Goal: Task Accomplishment & Management: Manage account settings

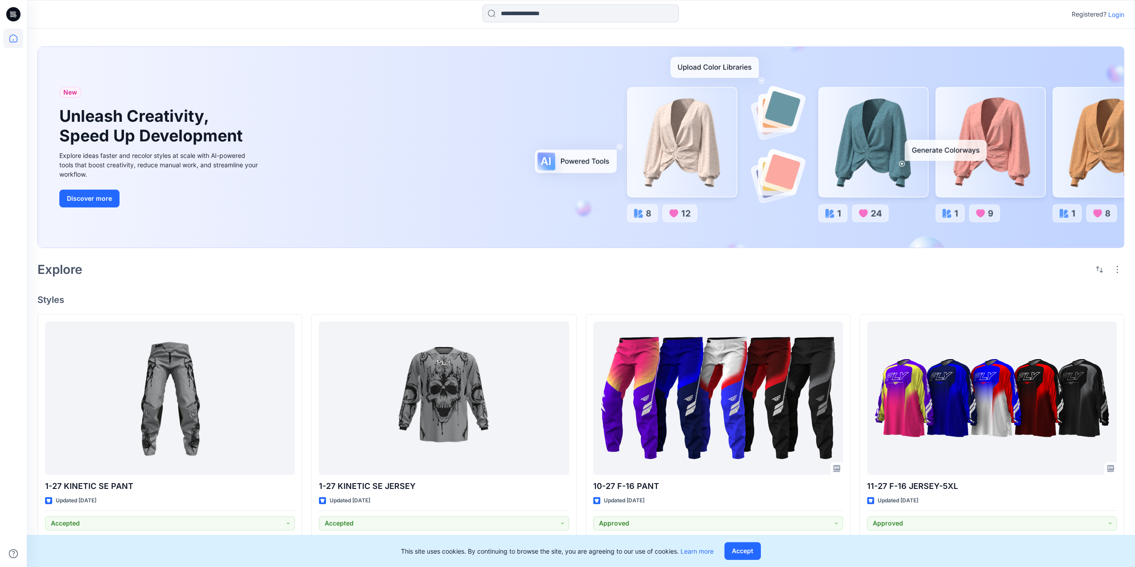
click at [1113, 17] on p "Login" at bounding box center [1116, 14] width 16 height 9
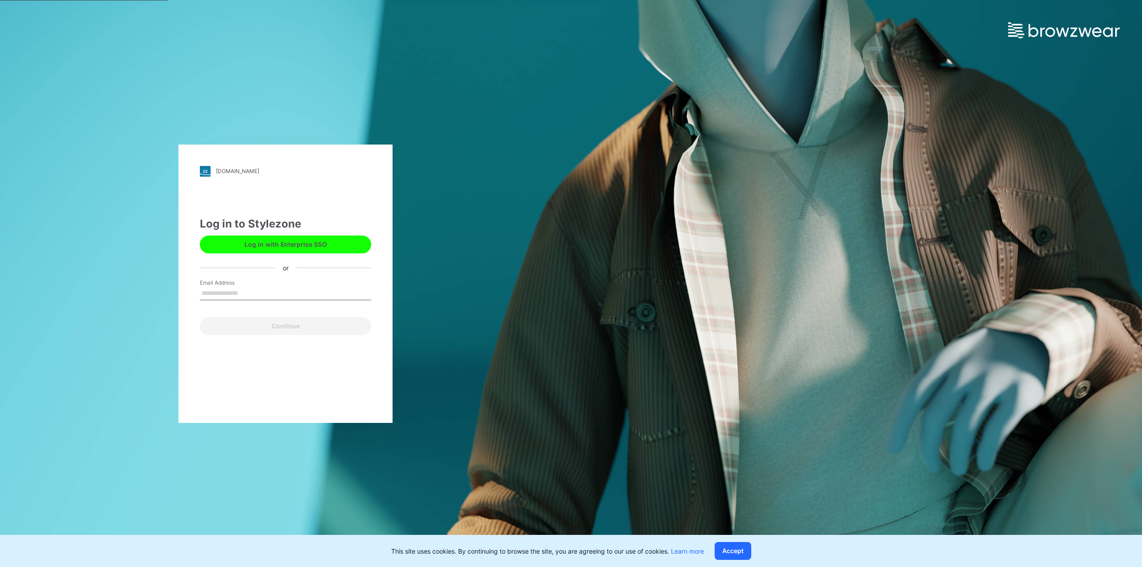
click at [249, 295] on input "Email Address" at bounding box center [285, 293] width 171 height 13
type input "**********"
click at [245, 334] on button "Continue" at bounding box center [285, 326] width 171 height 18
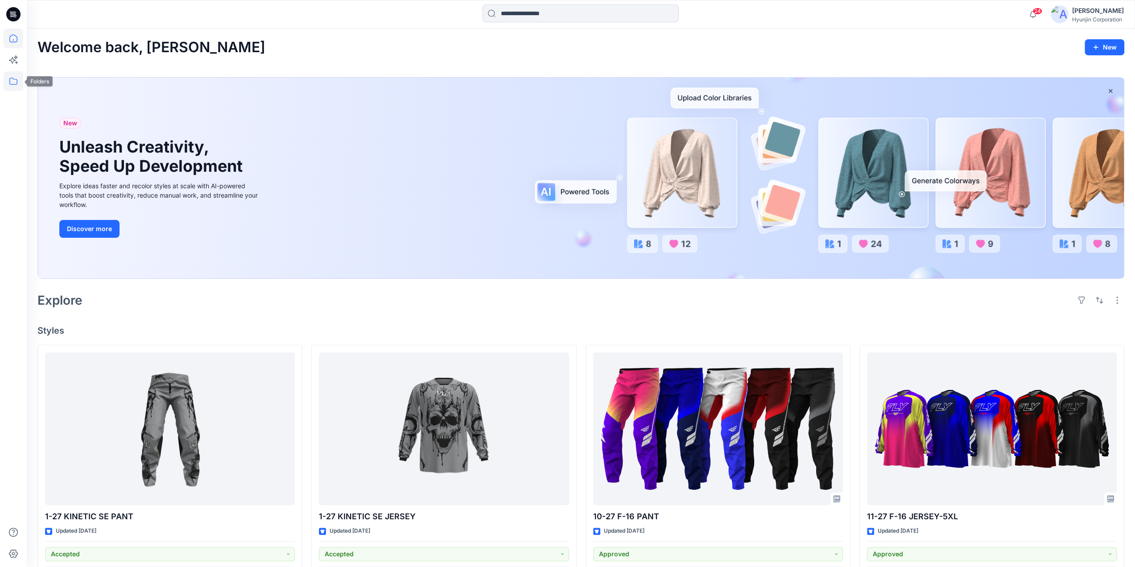
click at [9, 83] on icon at bounding box center [13, 81] width 8 height 7
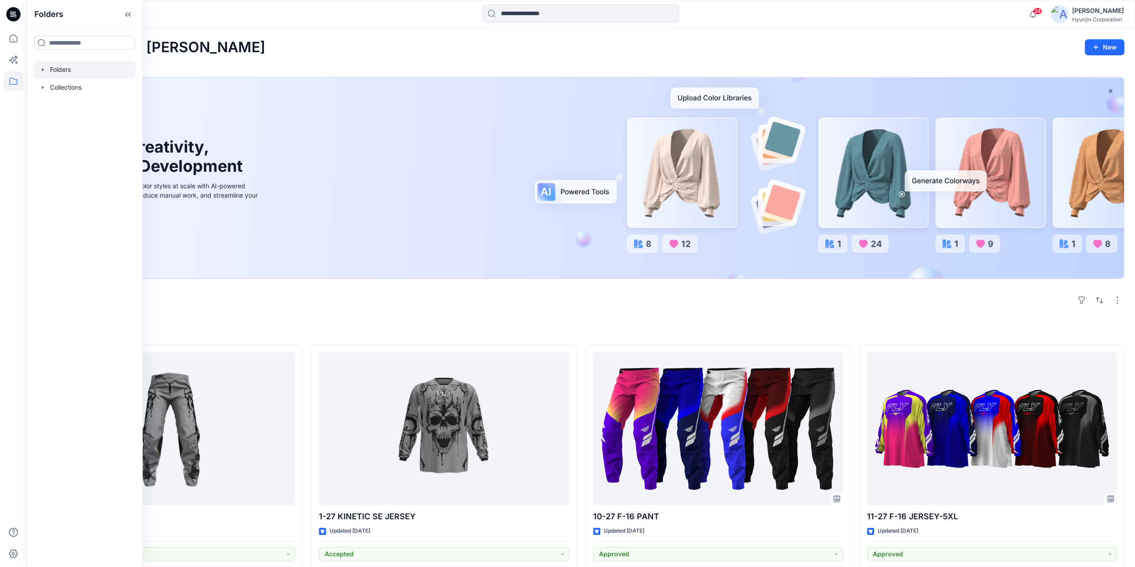
click at [63, 70] on div at bounding box center [85, 70] width 102 height 18
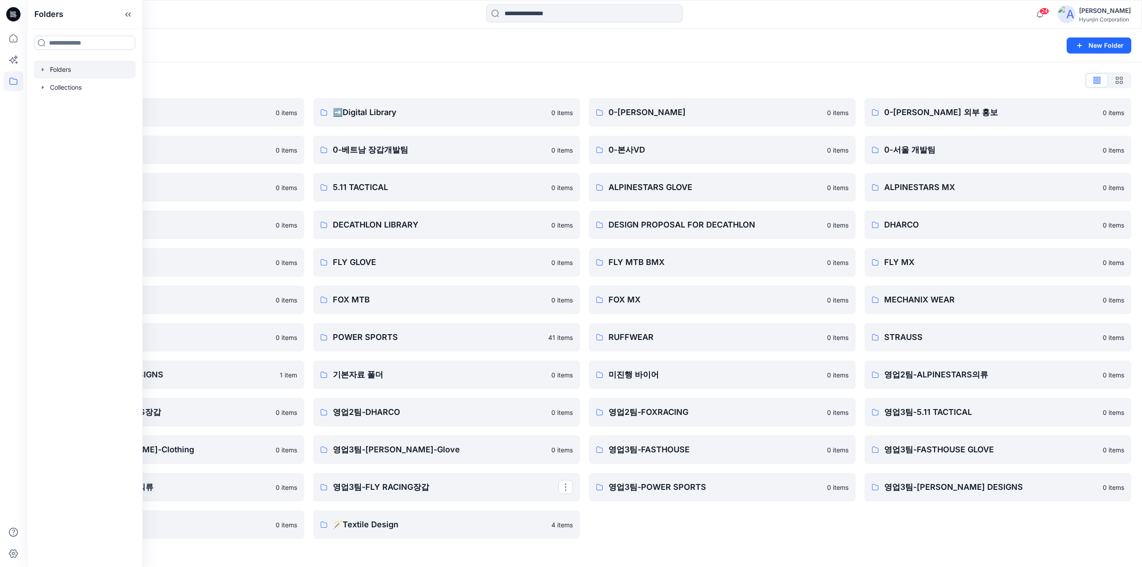
click at [668, 536] on div "0-HYUNJIN 0 items 0-본사VD 0 items ALPINESTARS GLOVE 0 items DESIGN PROPOSAL FOR …" at bounding box center [722, 318] width 267 height 441
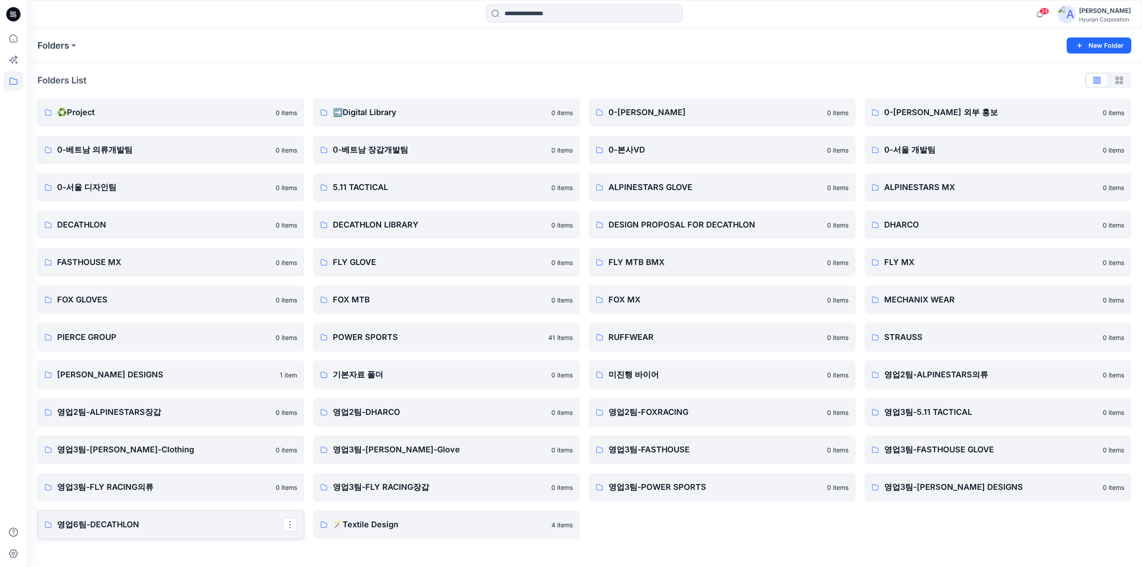
click at [151, 532] on link "영업6팀-DECATHLON" at bounding box center [170, 524] width 267 height 29
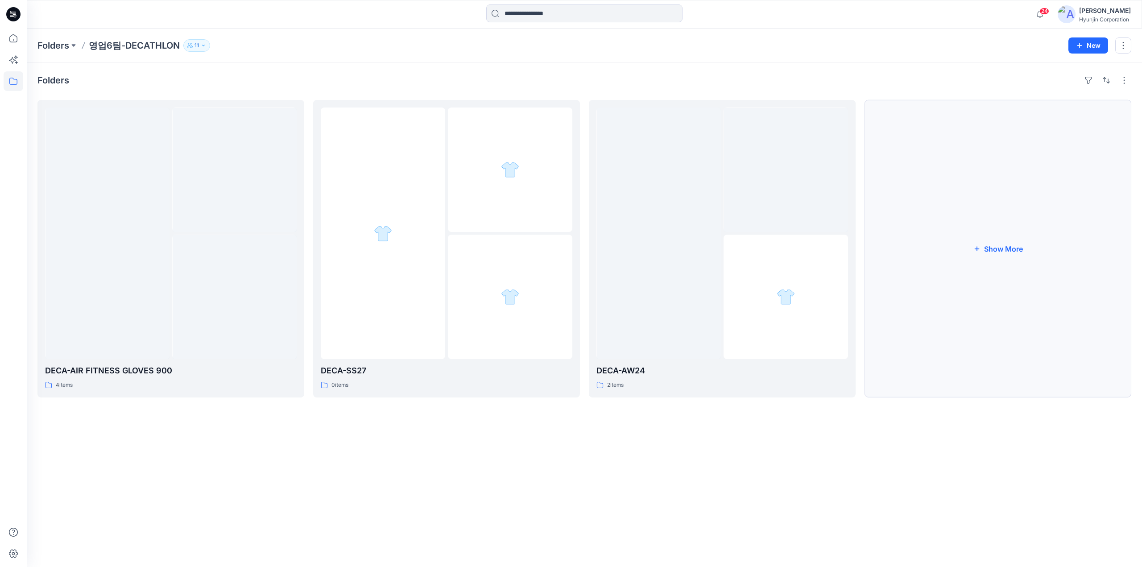
click at [1032, 249] on button "Show More" at bounding box center [997, 249] width 267 height 298
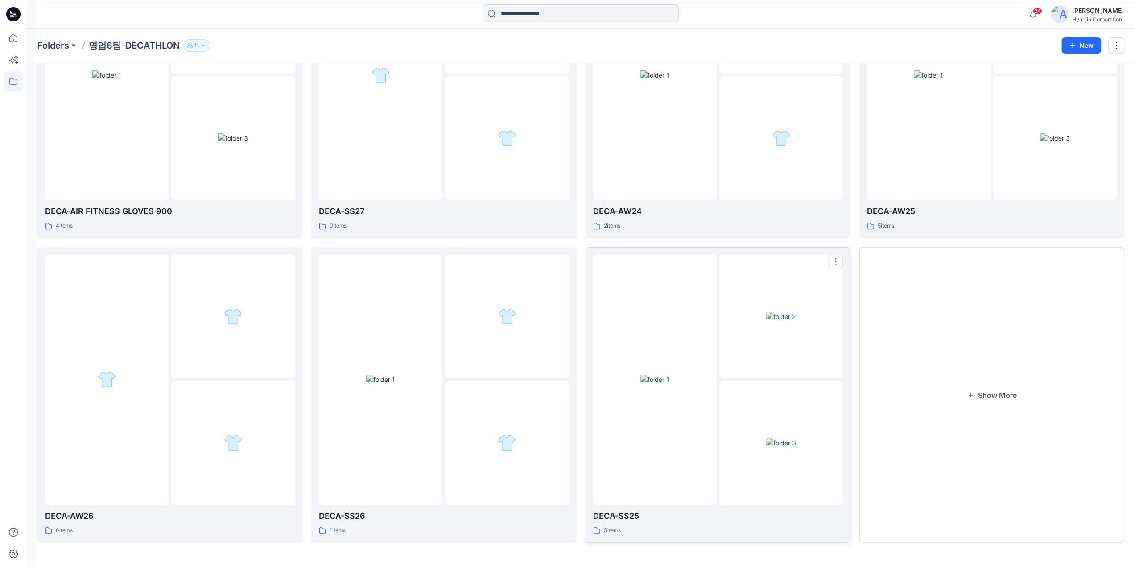
scroll to position [113, 0]
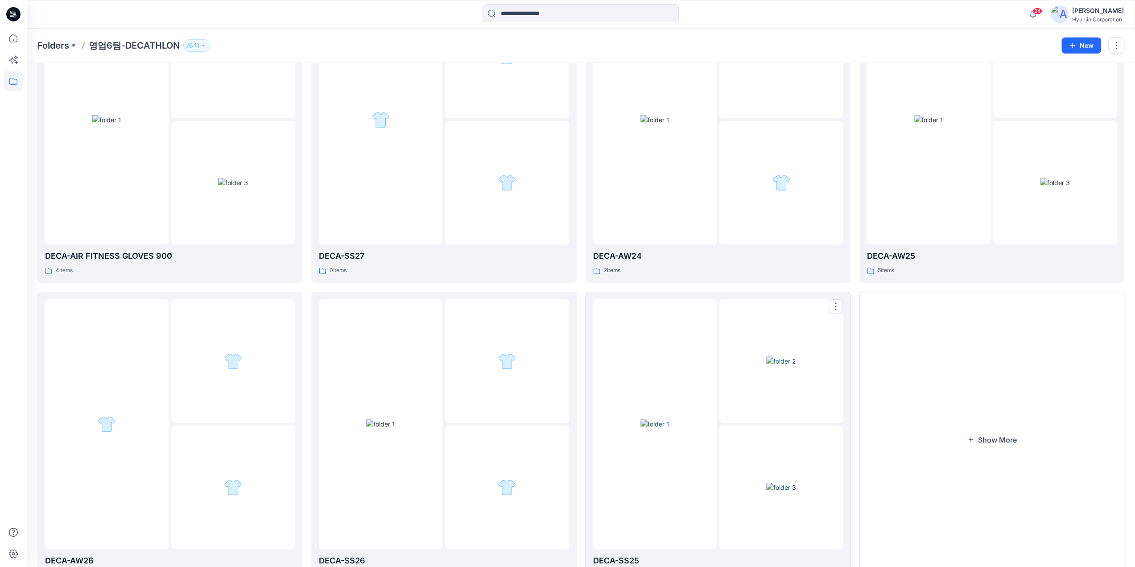
click at [666, 429] on img at bounding box center [655, 423] width 29 height 9
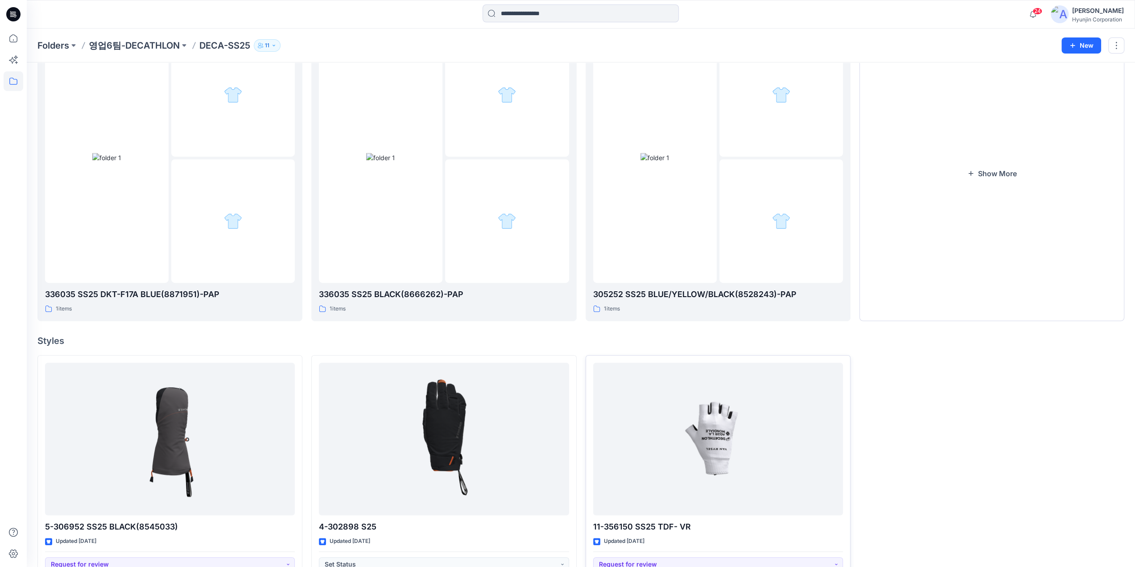
scroll to position [457, 0]
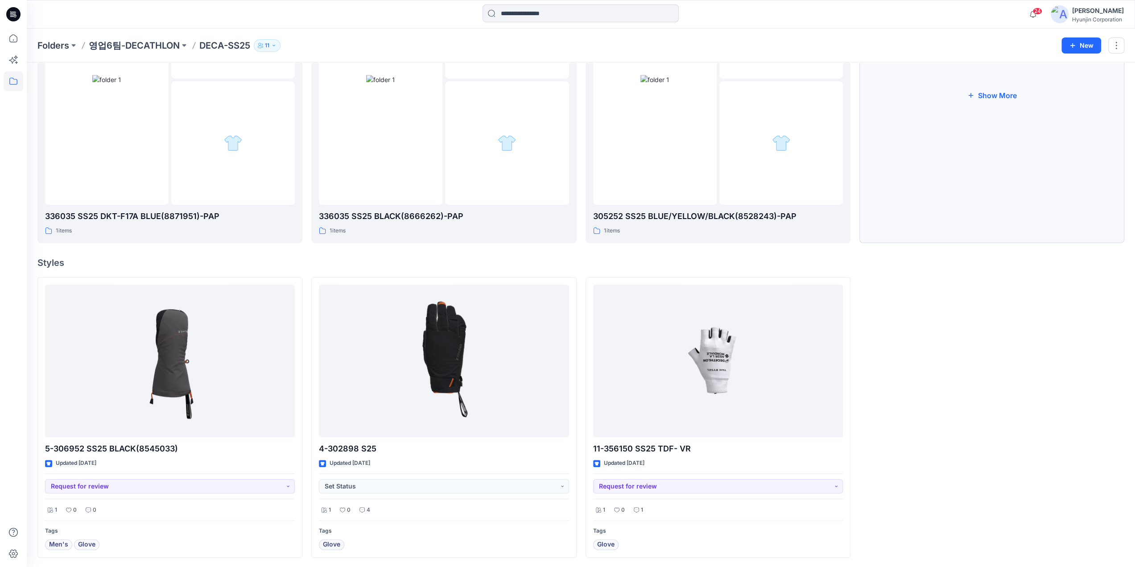
click at [993, 141] on button "Show More" at bounding box center [992, 95] width 265 height 296
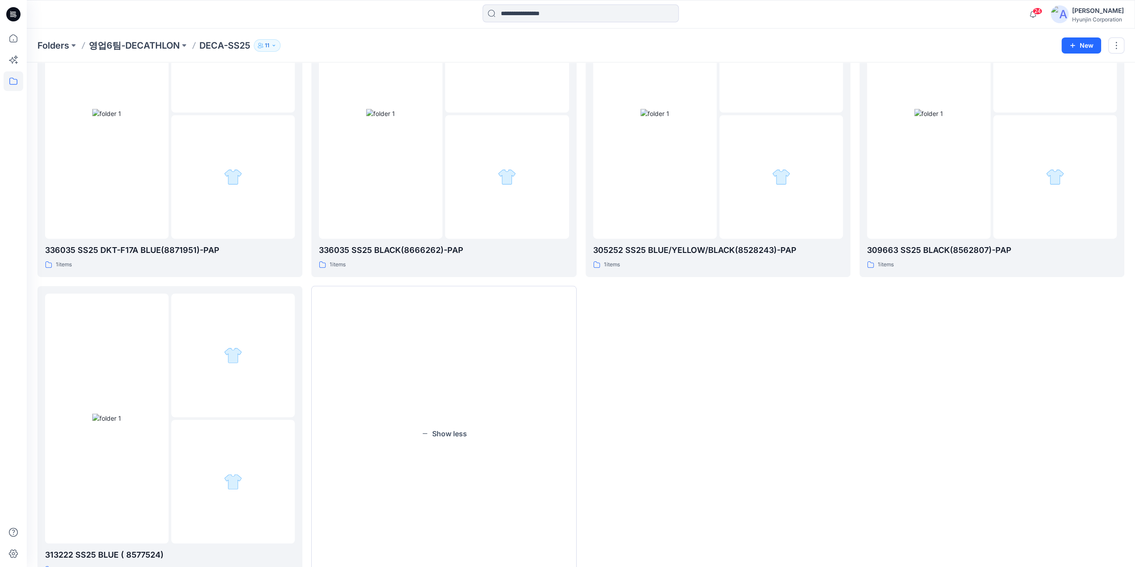
scroll to position [446, 0]
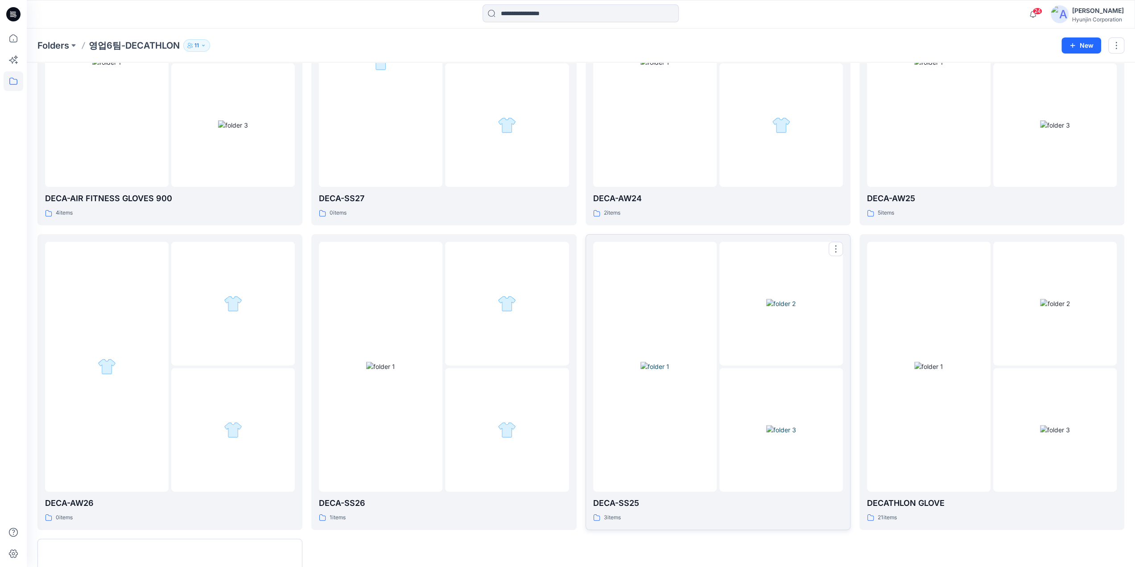
scroll to position [247, 0]
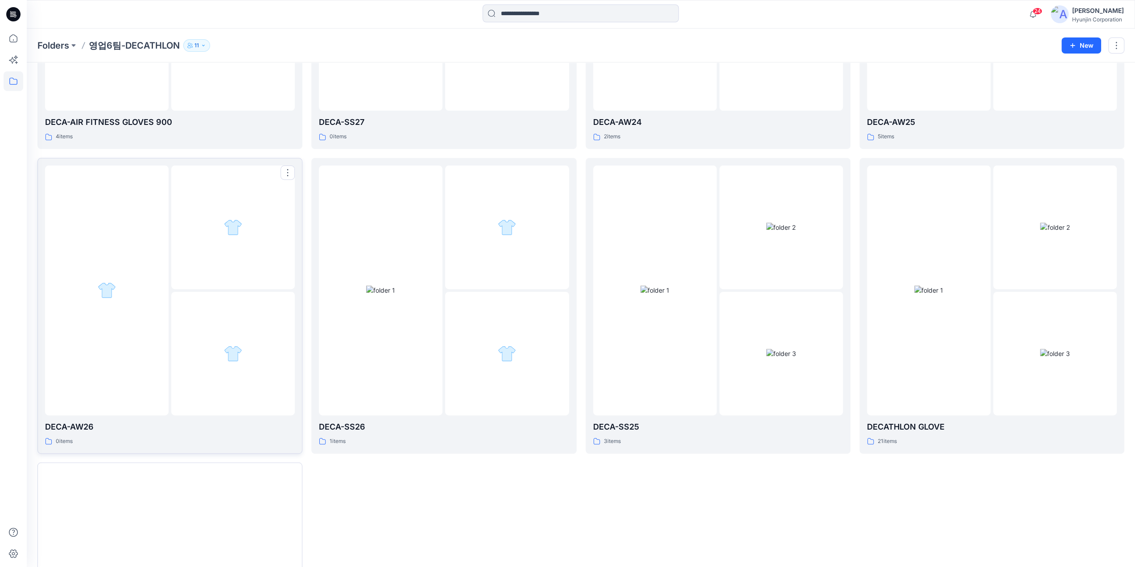
click at [189, 349] on div at bounding box center [233, 354] width 124 height 124
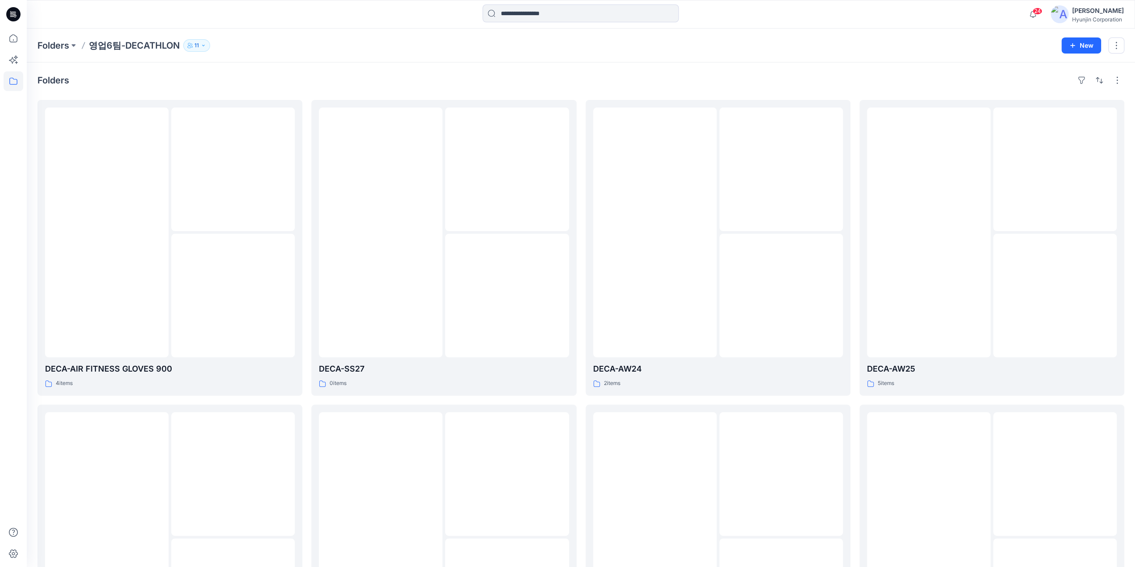
scroll to position [247, 0]
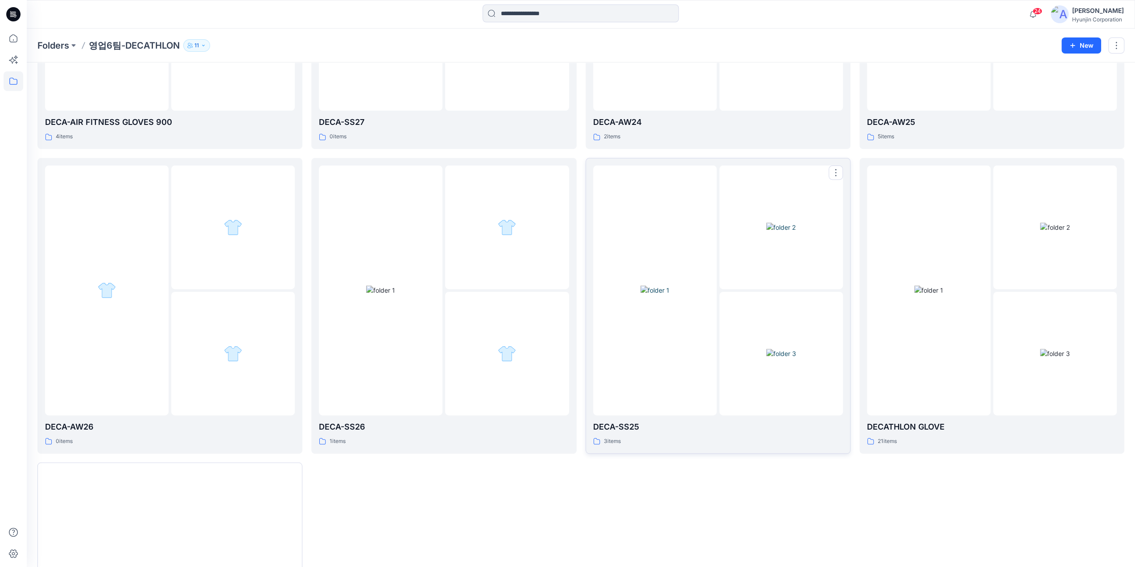
click at [704, 335] on div at bounding box center [655, 290] width 124 height 250
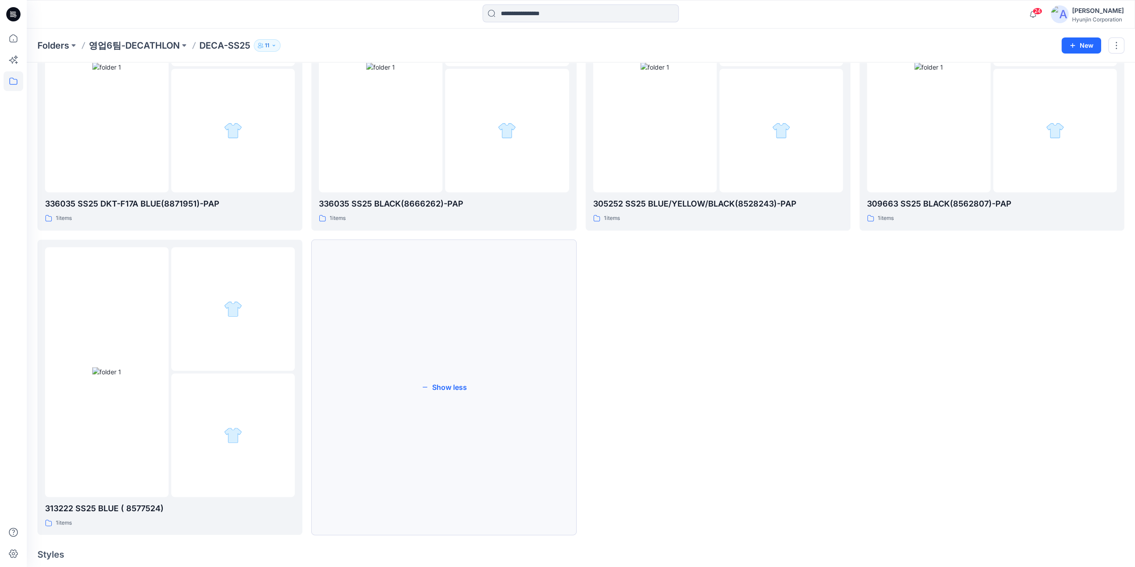
scroll to position [762, 0]
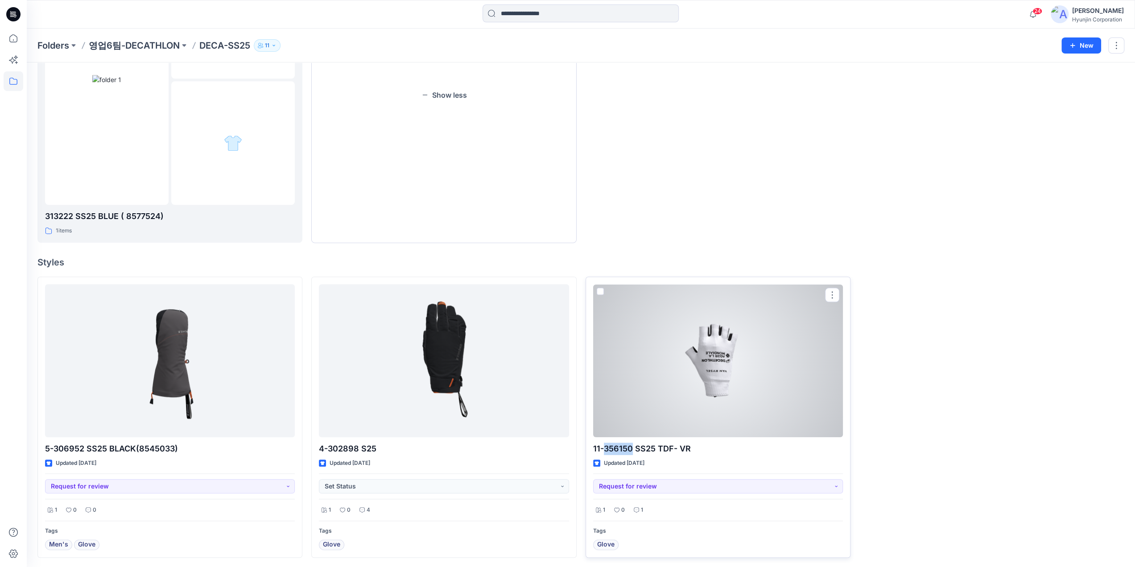
drag, startPoint x: 632, startPoint y: 447, endPoint x: 604, endPoint y: 453, distance: 29.0
click at [604, 453] on p "11-356150 SS25 TDF- VR" at bounding box center [718, 448] width 250 height 12
copy p "356150"
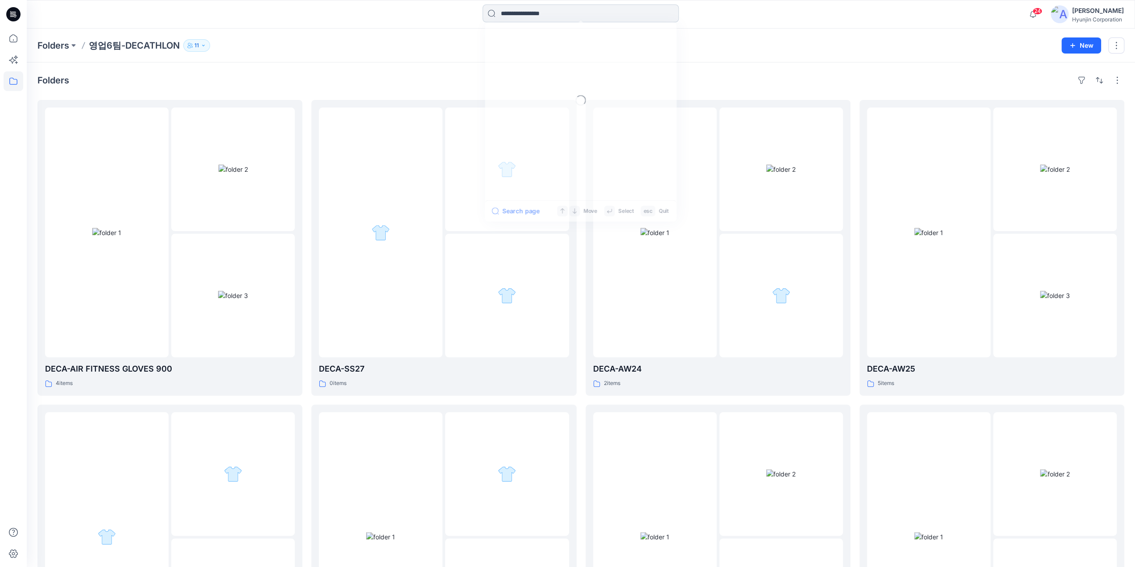
click at [549, 12] on input at bounding box center [581, 13] width 196 height 18
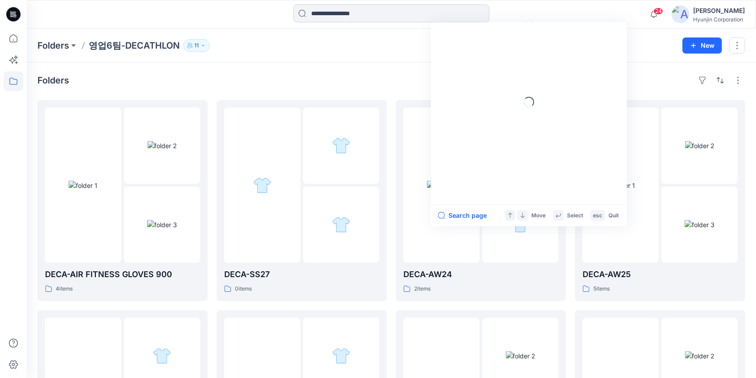
paste input "******"
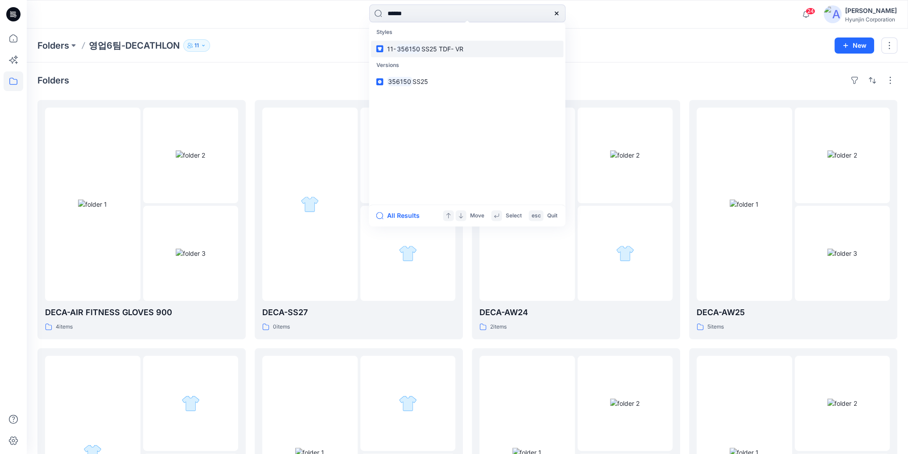
type input "******"
click at [430, 50] on span "SS25 TDF- VR" at bounding box center [443, 49] width 42 height 8
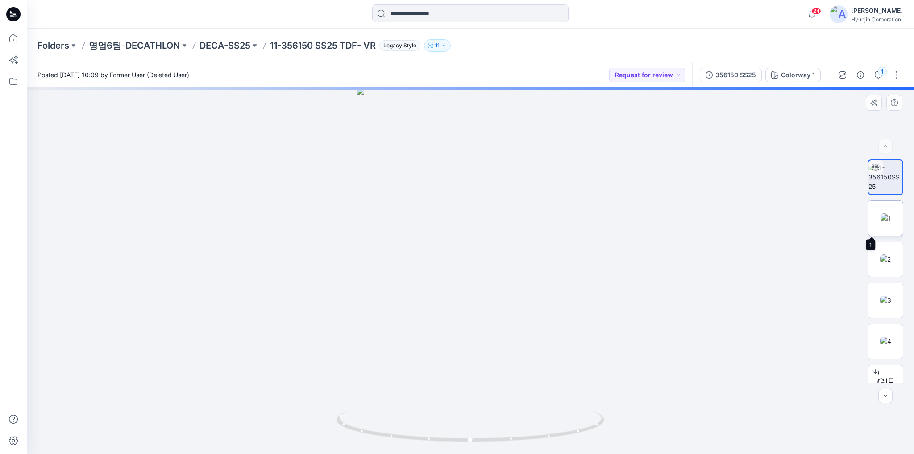
click at [880, 223] on img at bounding box center [885, 217] width 10 height 9
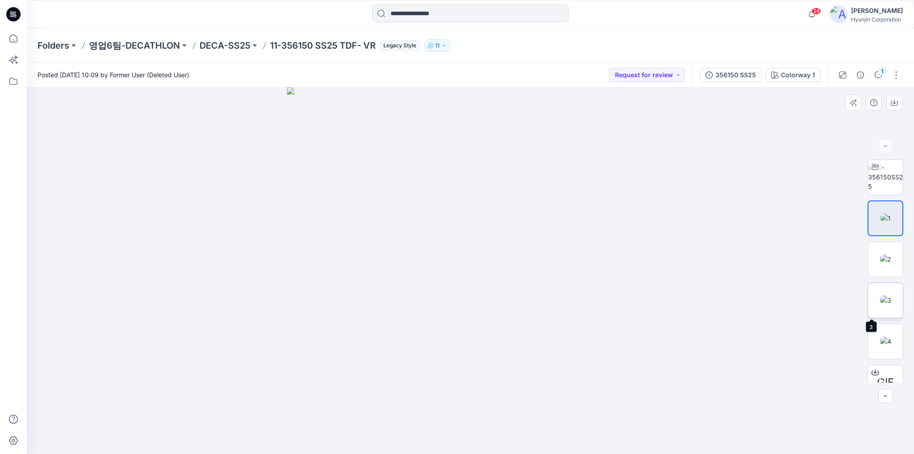
click at [880, 305] on img at bounding box center [885, 299] width 11 height 9
click at [222, 44] on p "DECA-SS25" at bounding box center [224, 45] width 51 height 12
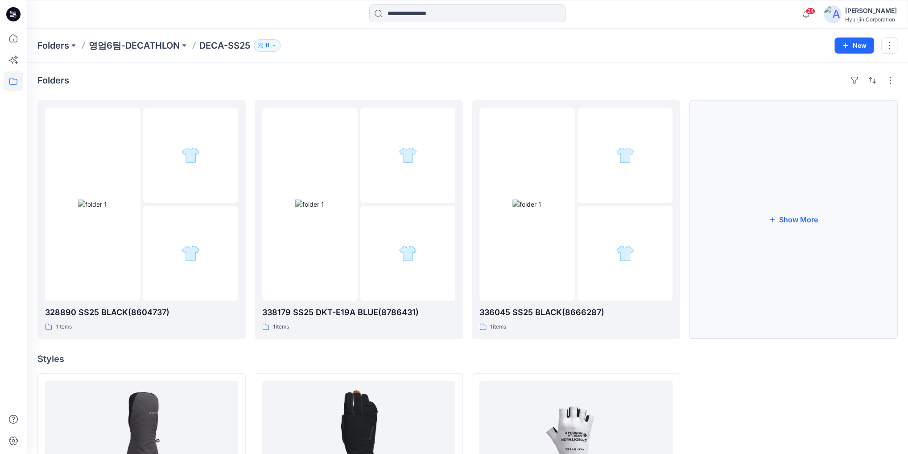
click at [740, 278] on button "Show More" at bounding box center [793, 219] width 208 height 239
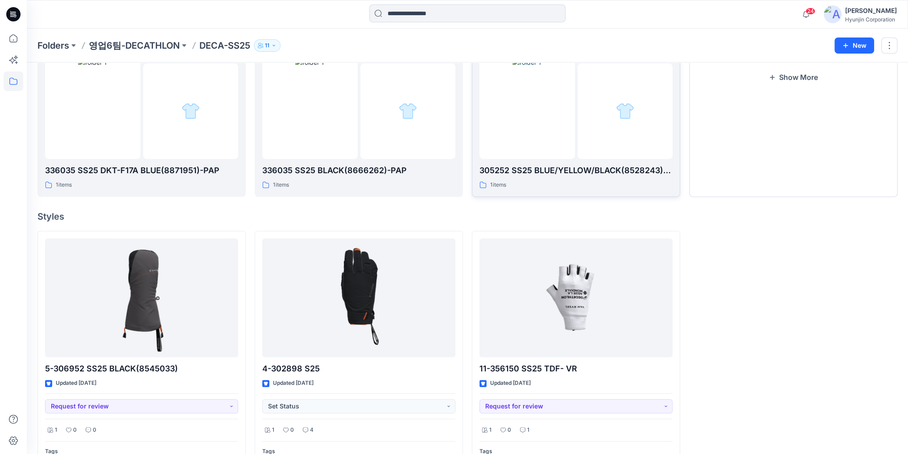
scroll to position [423, 0]
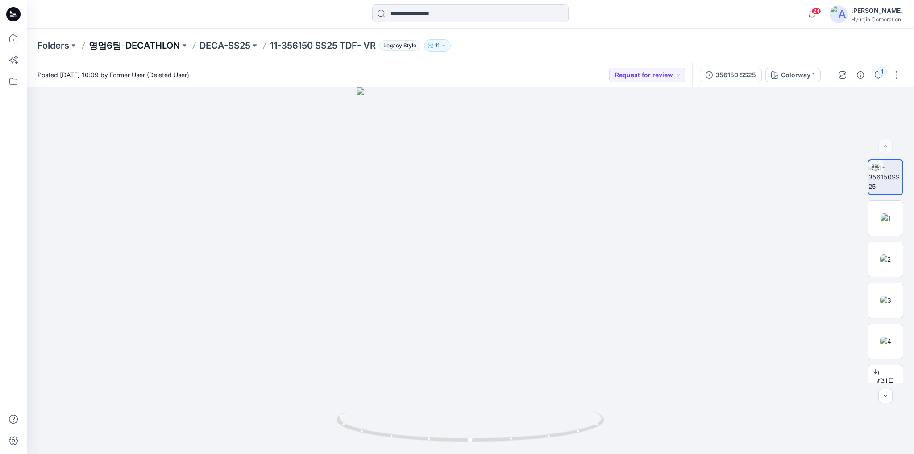
click at [141, 47] on p "영업6팀-DECATHLON" at bounding box center [134, 45] width 91 height 12
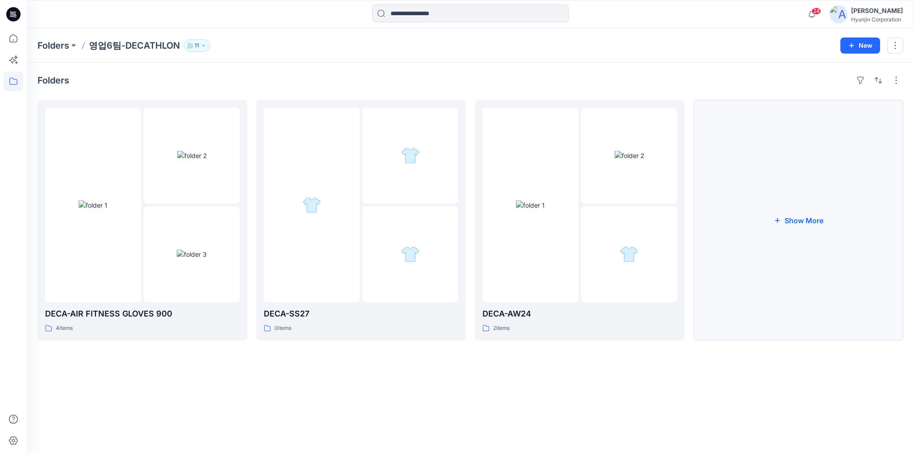
click at [847, 236] on button "Show More" at bounding box center [798, 220] width 210 height 240
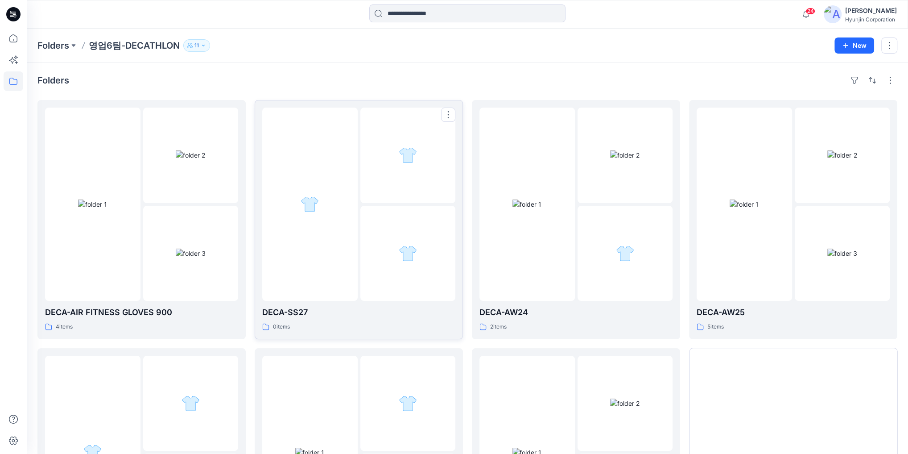
click at [376, 279] on div at bounding box center [407, 253] width 95 height 95
click at [542, 209] on img at bounding box center [527, 203] width 29 height 9
click at [769, 289] on div at bounding box center [744, 203] width 95 height 193
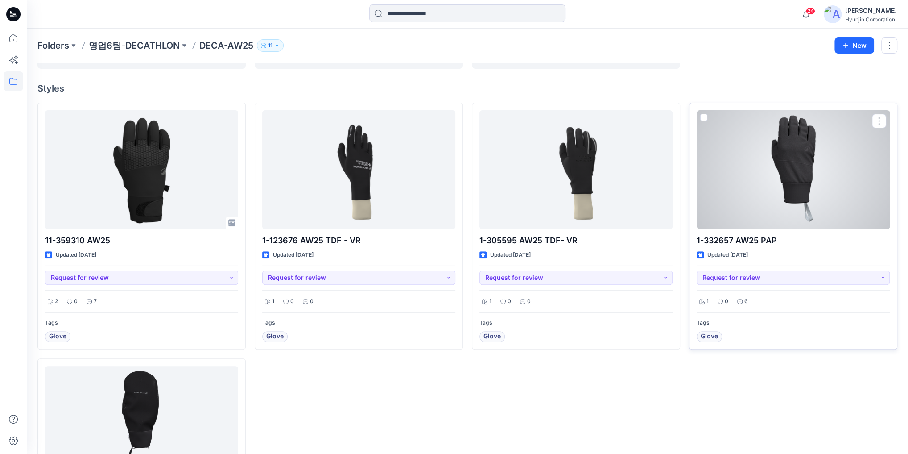
scroll to position [321, 0]
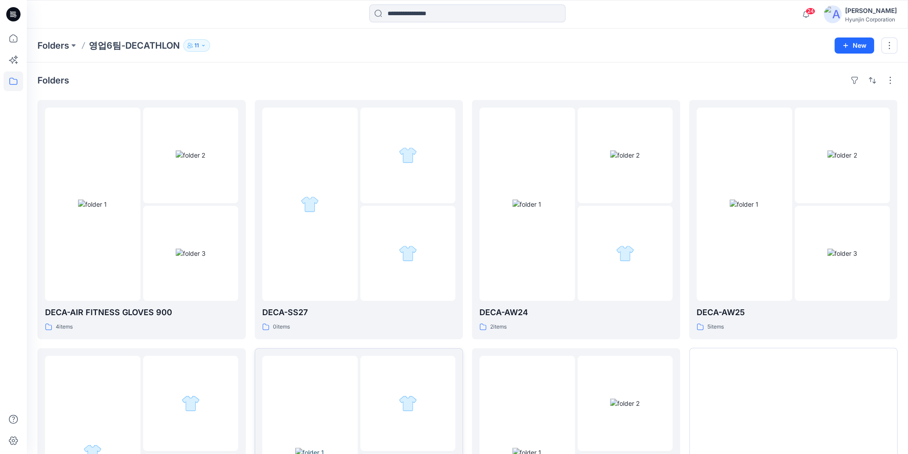
scroll to position [157, 0]
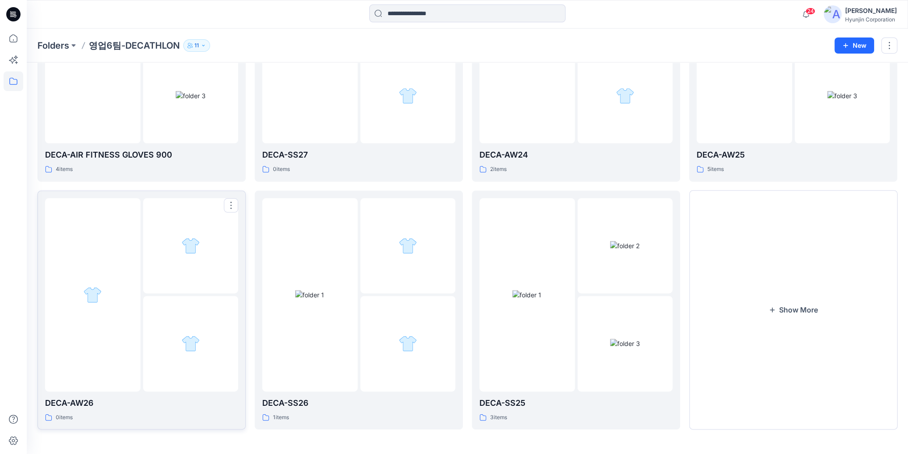
click at [215, 327] on div at bounding box center [190, 343] width 95 height 95
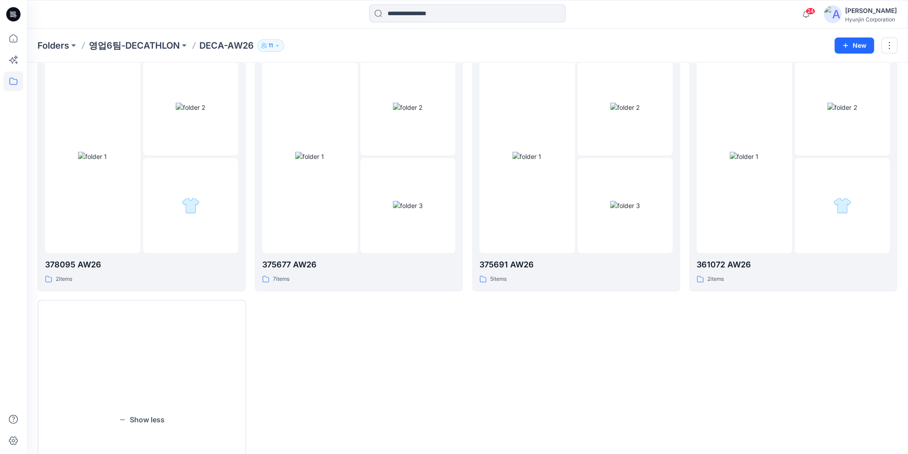
scroll to position [86, 0]
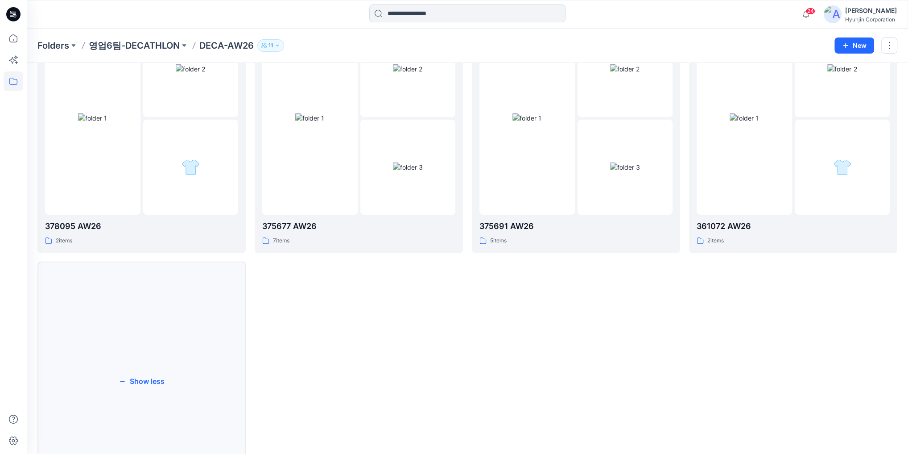
click at [214, 393] on button "Show less" at bounding box center [141, 381] width 208 height 239
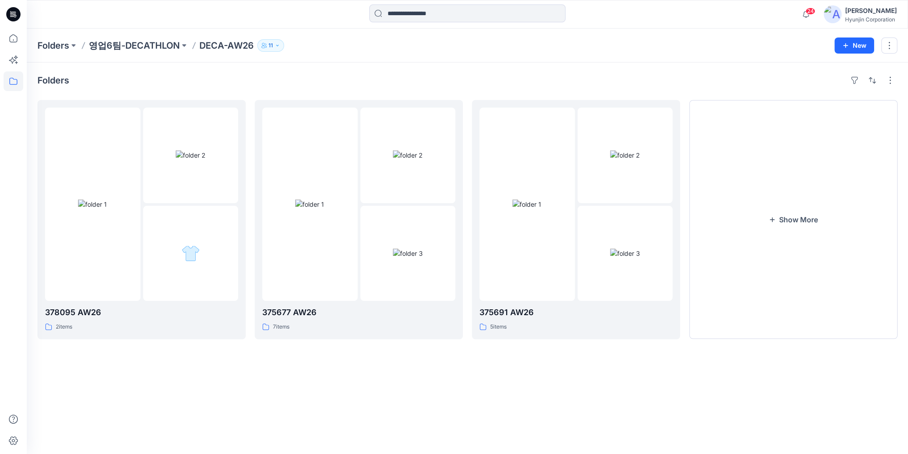
scroll to position [0, 0]
click at [769, 141] on button "Show More" at bounding box center [798, 220] width 210 height 240
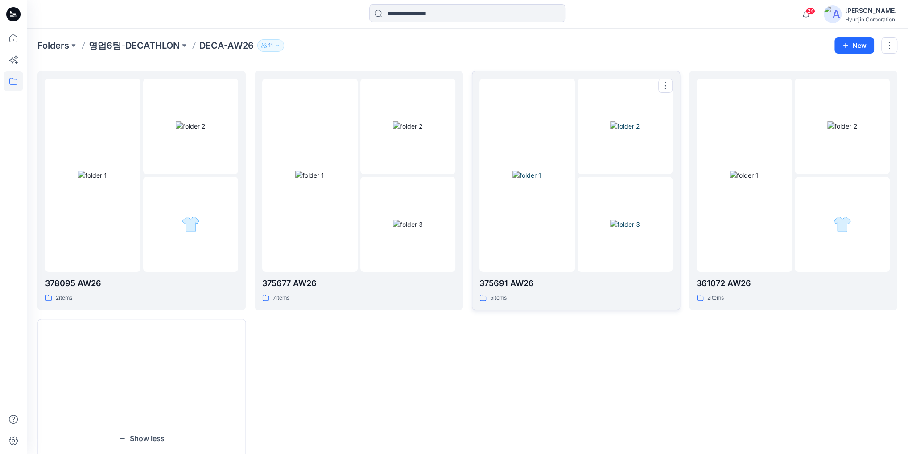
scroll to position [107, 0]
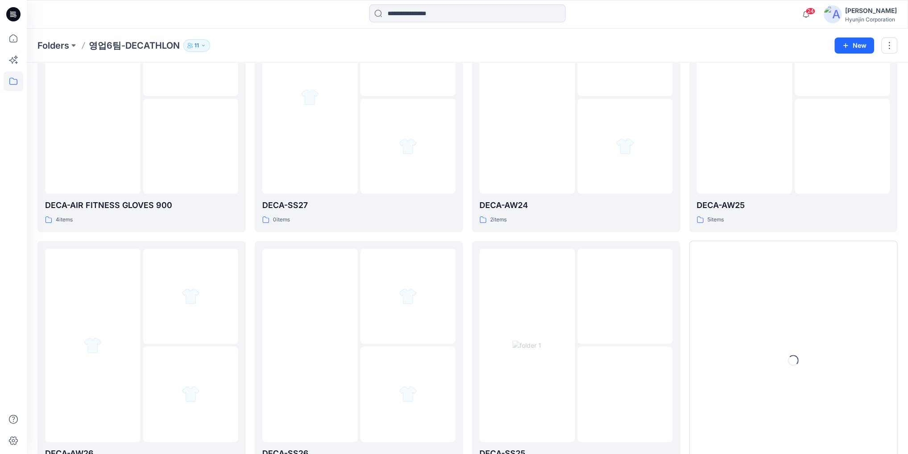
scroll to position [157, 0]
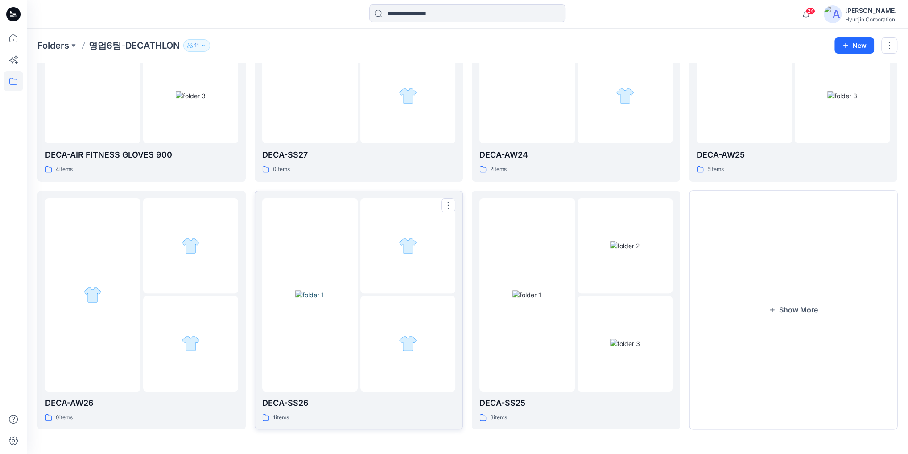
click at [412, 338] on img at bounding box center [408, 343] width 18 height 18
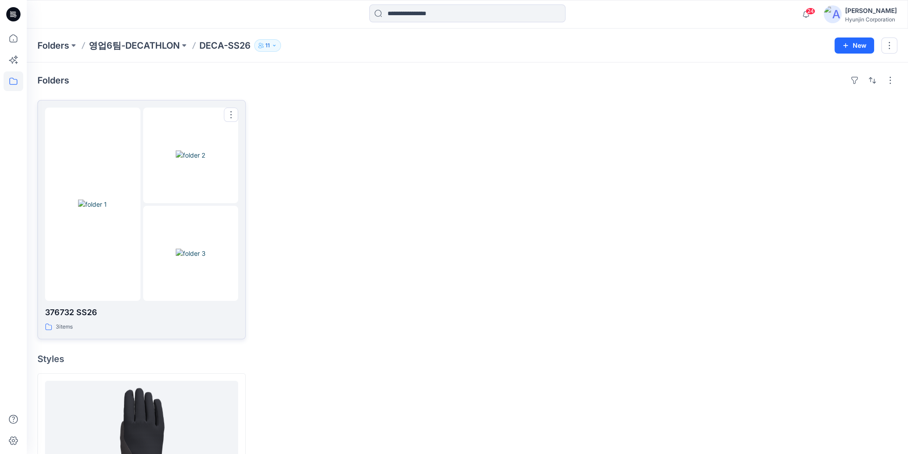
click at [176, 258] on img at bounding box center [191, 252] width 30 height 9
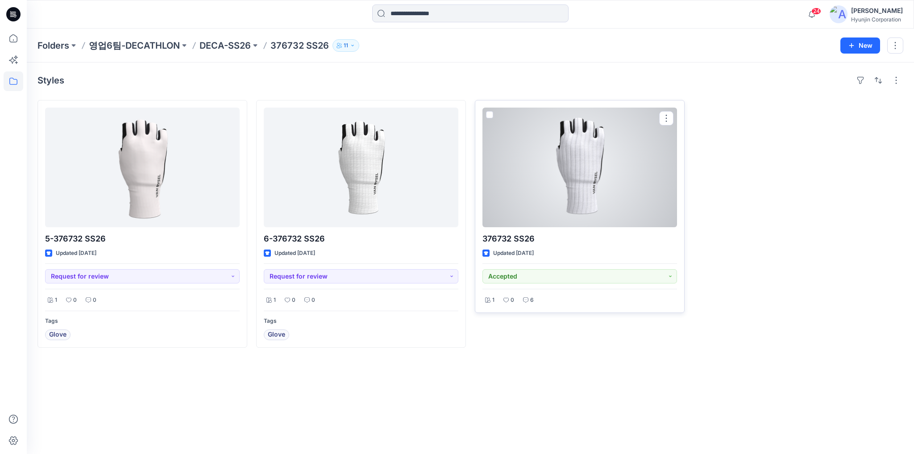
click at [613, 211] on div at bounding box center [579, 167] width 194 height 120
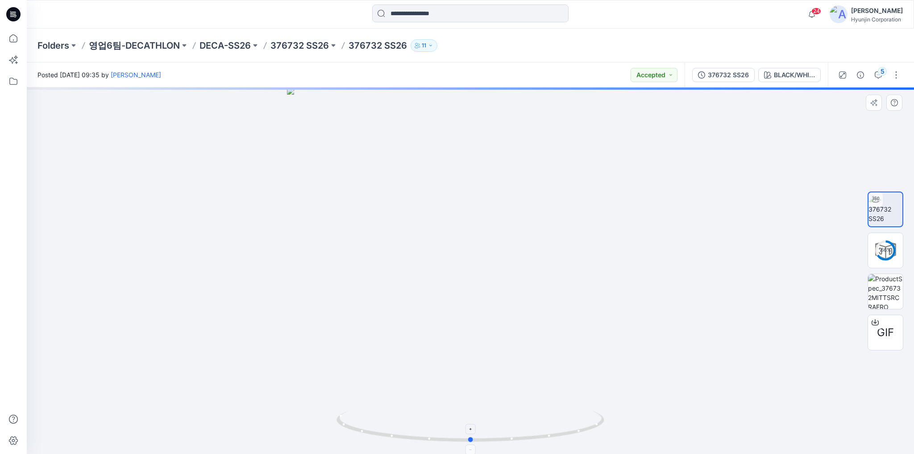
click at [537, 439] on icon at bounding box center [471, 426] width 270 height 33
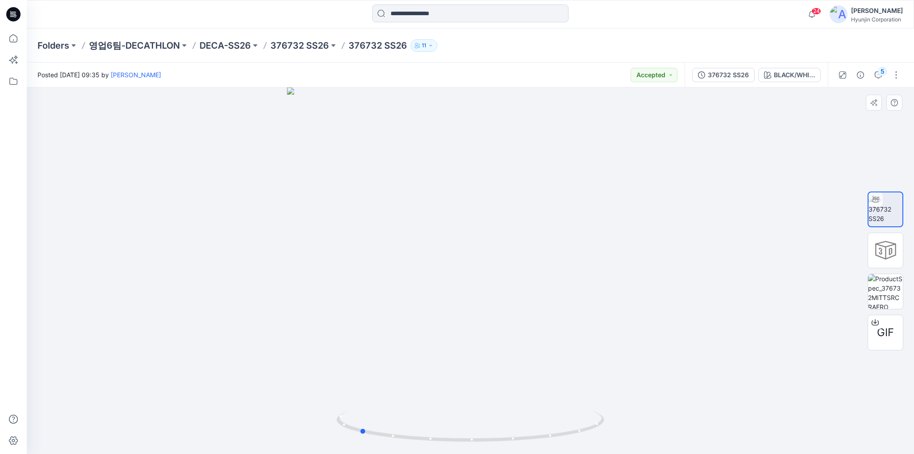
drag, startPoint x: 467, startPoint y: 364, endPoint x: 412, endPoint y: 369, distance: 55.9
click at [412, 369] on div at bounding box center [470, 270] width 887 height 366
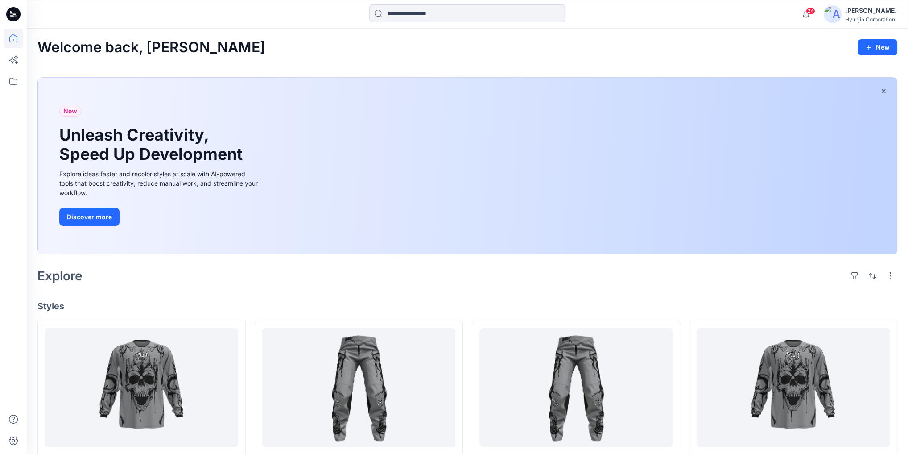
click at [868, 17] on div "Hyunjin Corporation" at bounding box center [871, 19] width 52 height 7
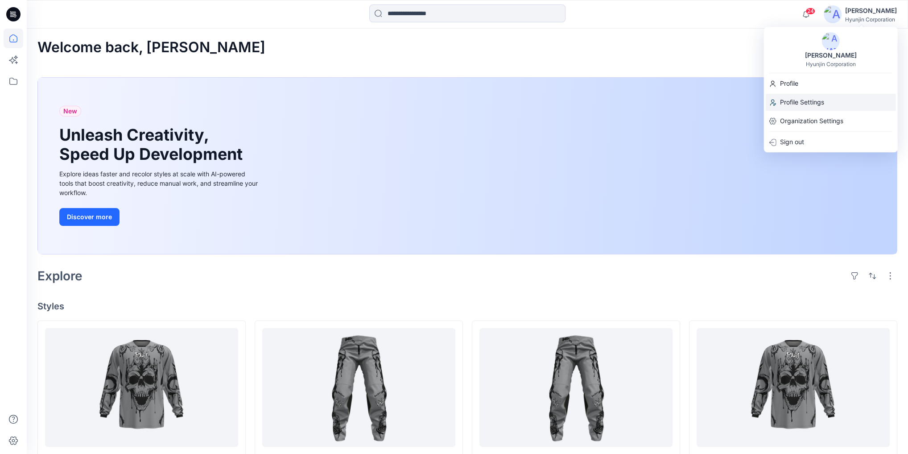
click at [805, 107] on p "Profile Settings" at bounding box center [802, 102] width 44 height 17
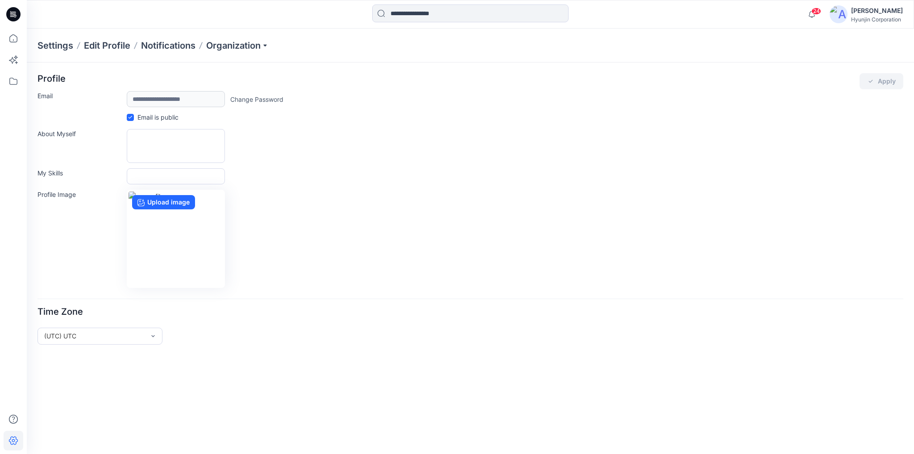
click at [869, 9] on div "[PERSON_NAME]" at bounding box center [877, 10] width 52 height 11
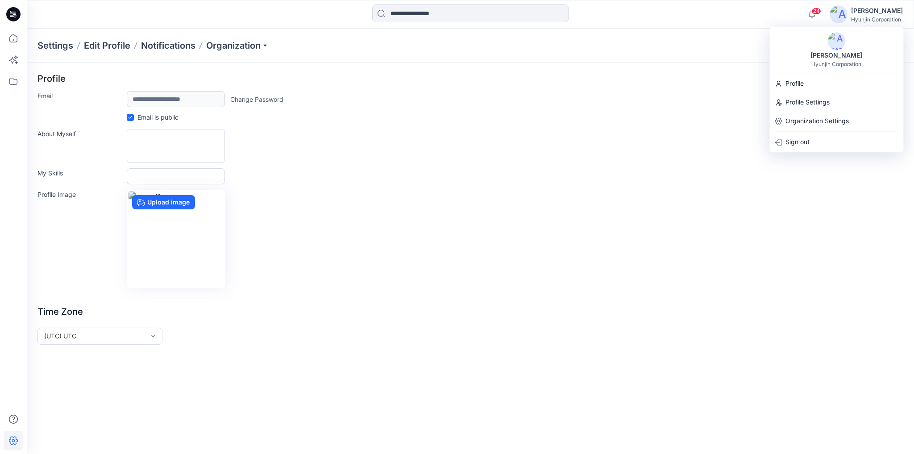
click at [841, 45] on img at bounding box center [836, 41] width 18 height 18
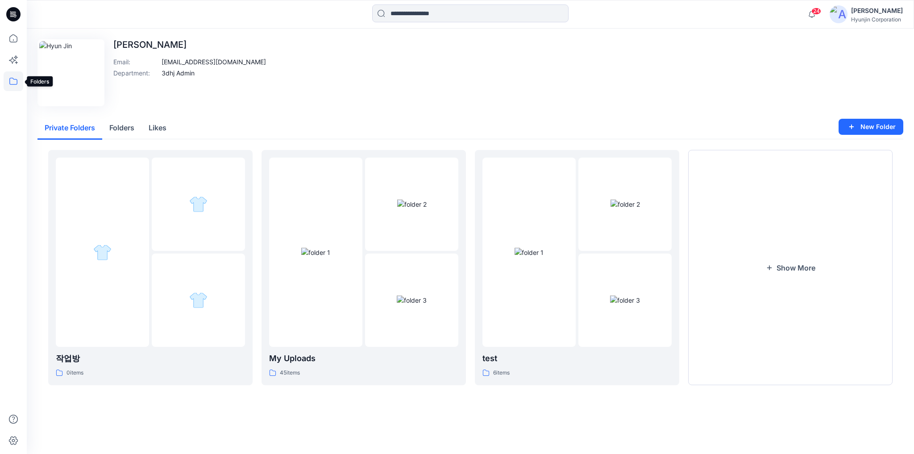
click at [13, 85] on icon at bounding box center [14, 81] width 20 height 20
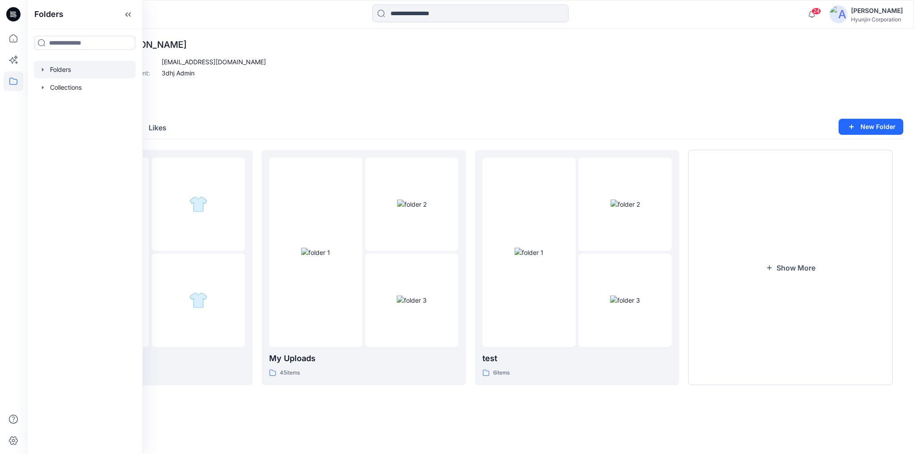
click at [69, 70] on div at bounding box center [85, 70] width 102 height 18
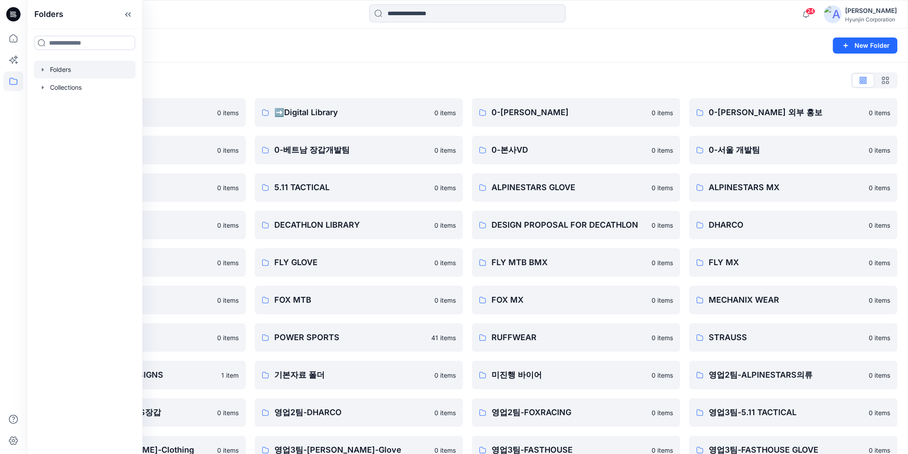
click at [232, 64] on div "Folders List ♻️Project 0 items 0-베트남 의류개발팀 0 items 0-서울 디자인팀 0 items DECATHLON …" at bounding box center [467, 305] width 881 height 487
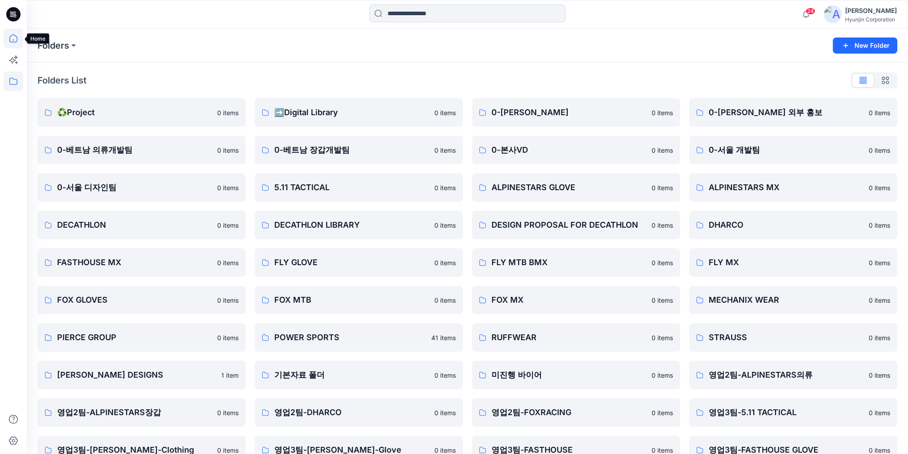
click at [13, 46] on icon at bounding box center [14, 39] width 20 height 20
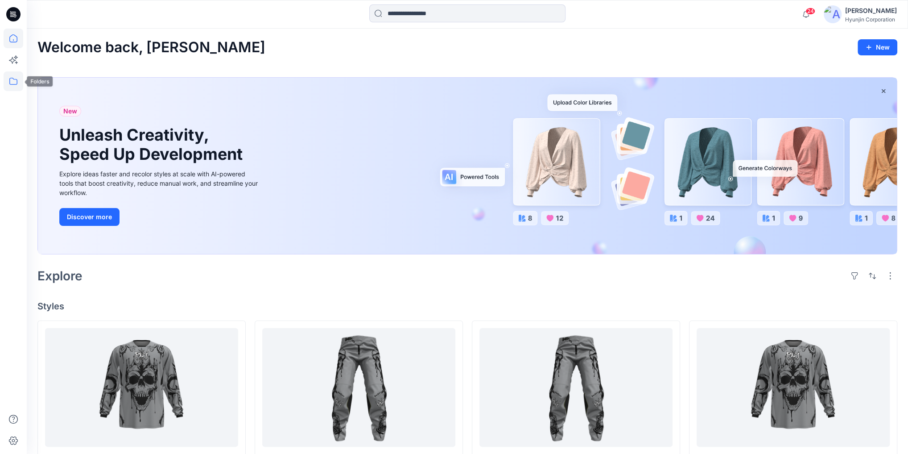
click at [21, 82] on icon at bounding box center [14, 81] width 20 height 20
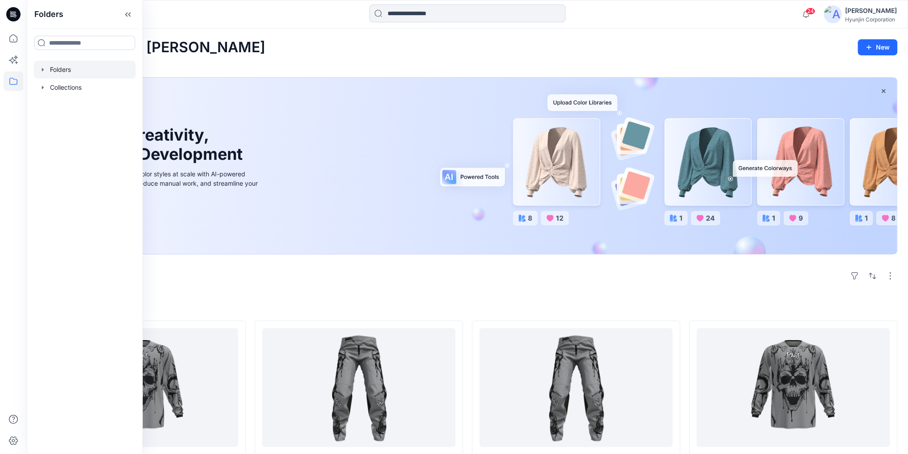
click at [77, 69] on div at bounding box center [85, 70] width 102 height 18
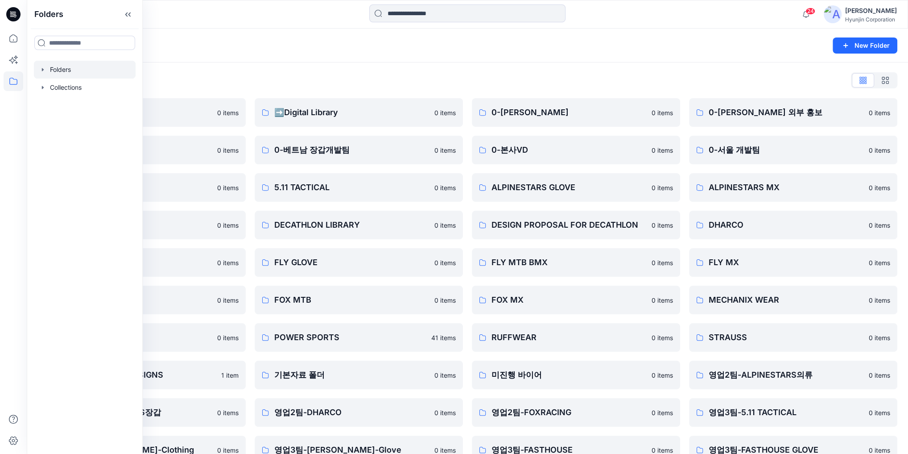
click at [273, 84] on div "Folders List" at bounding box center [467, 80] width 860 height 14
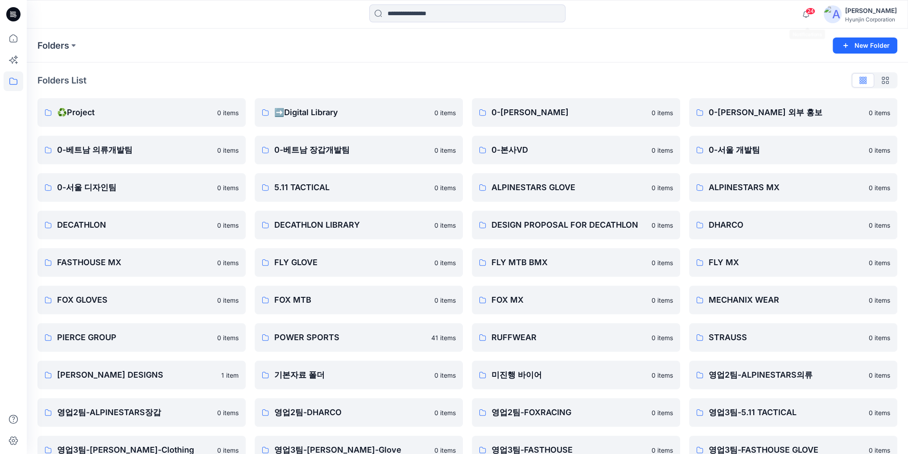
click at [879, 17] on div "Hyunjin Corporation" at bounding box center [871, 19] width 52 height 7
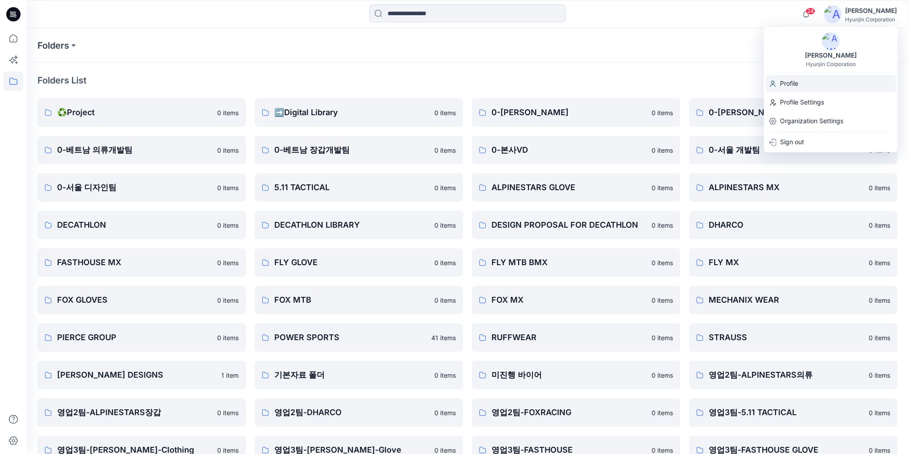
click at [796, 77] on p "Profile" at bounding box center [789, 83] width 18 height 17
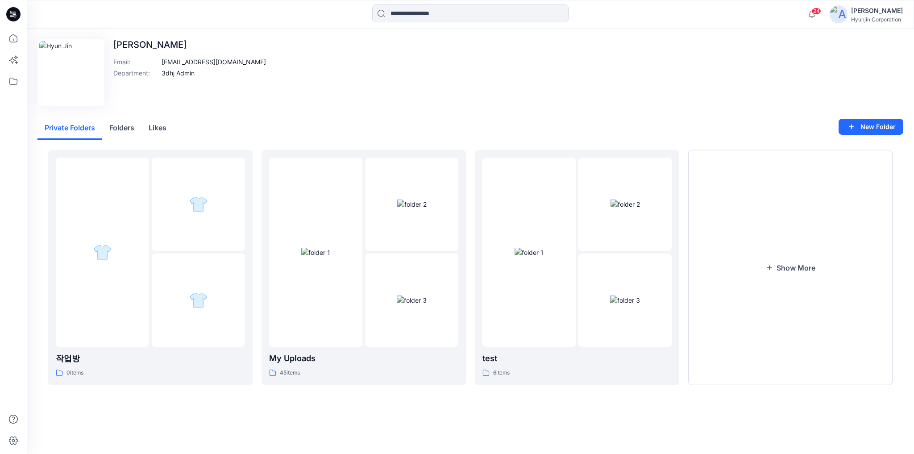
click at [876, 12] on div "[PERSON_NAME]" at bounding box center [877, 10] width 52 height 11
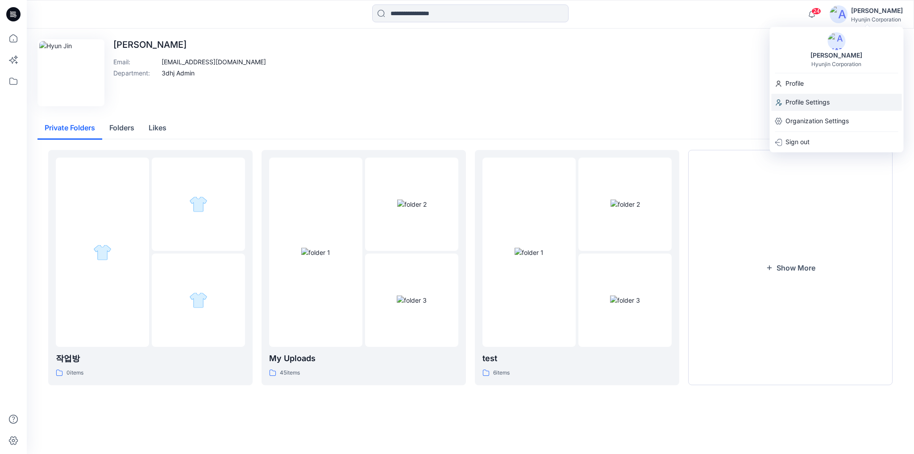
click at [824, 100] on p "Profile Settings" at bounding box center [807, 102] width 44 height 17
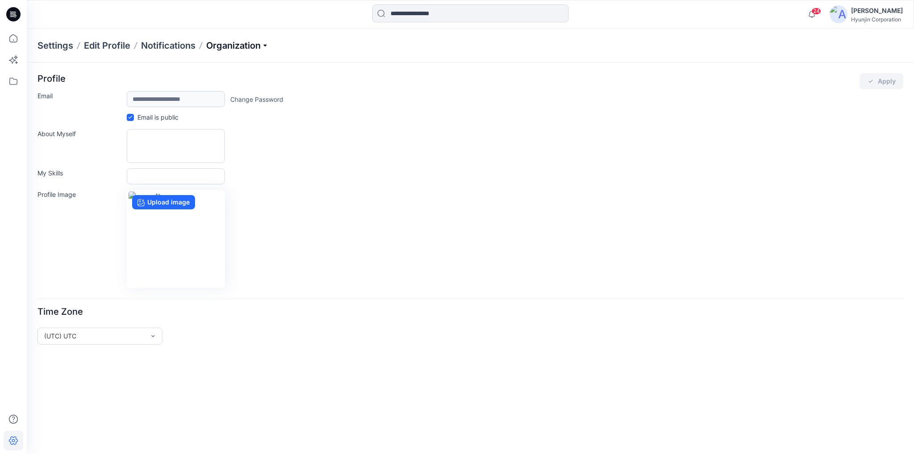
click at [227, 46] on p "Organization" at bounding box center [237, 45] width 62 height 12
click at [221, 70] on link "Invite/Edit Users" at bounding box center [239, 66] width 130 height 18
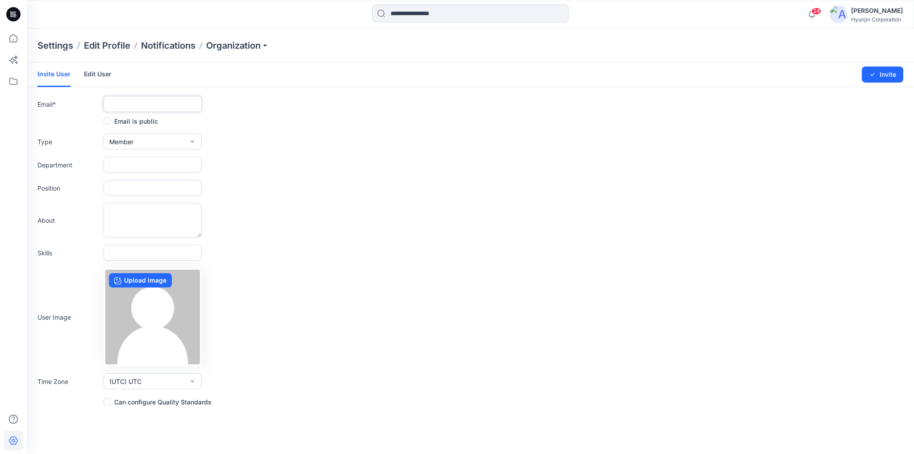
click at [156, 109] on input "text" at bounding box center [152, 104] width 98 height 16
click at [138, 98] on input "text" at bounding box center [152, 104] width 98 height 16
paste input "**********"
type input "**********"
click at [272, 200] on form "**********" at bounding box center [470, 234] width 887 height 344
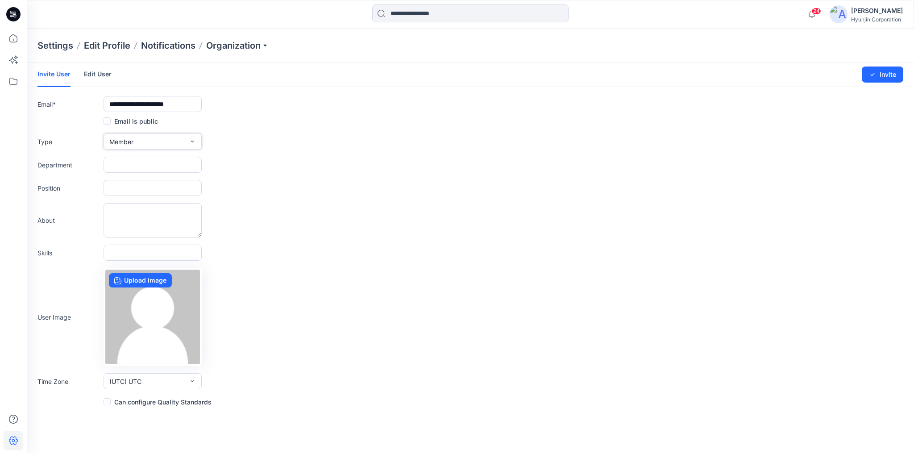
click at [159, 136] on button "Member" at bounding box center [152, 141] width 98 height 16
click at [145, 164] on button "External" at bounding box center [152, 162] width 95 height 18
click at [111, 120] on label "Email is public" at bounding box center [130, 121] width 54 height 11
click at [370, 188] on div "Position" at bounding box center [469, 188] width 865 height 16
click at [181, 166] on input "text" at bounding box center [152, 165] width 98 height 16
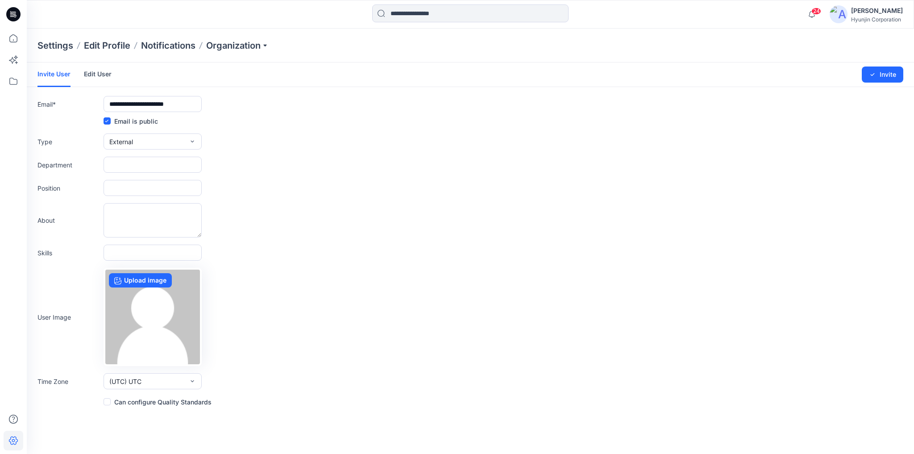
click at [362, 197] on form "**********" at bounding box center [470, 234] width 887 height 344
click at [105, 402] on span at bounding box center [106, 401] width 7 height 7
click at [873, 78] on icon "submit" at bounding box center [871, 74] width 7 height 7
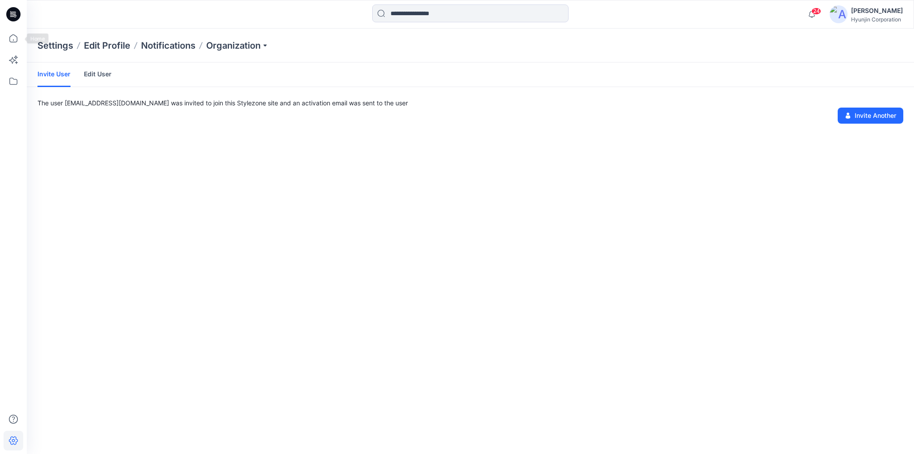
click at [12, 48] on div at bounding box center [14, 241] width 20 height 425
click at [12, 41] on icon at bounding box center [13, 38] width 8 height 8
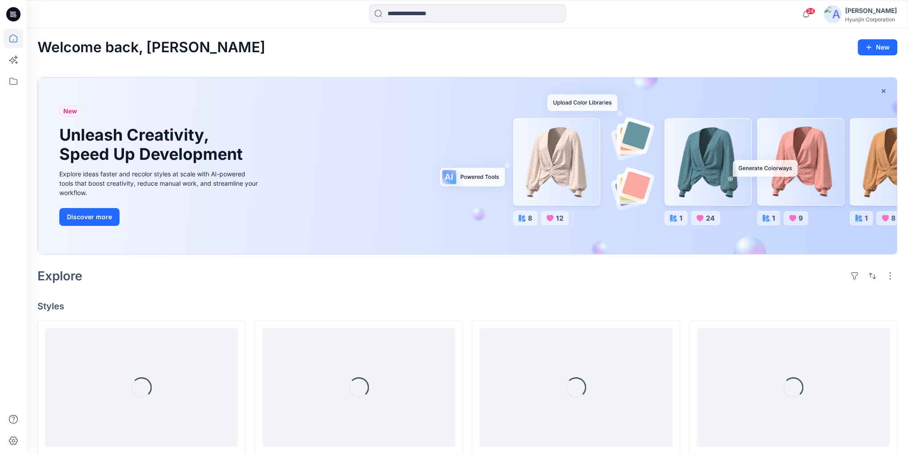
click at [18, 12] on icon at bounding box center [13, 14] width 14 height 14
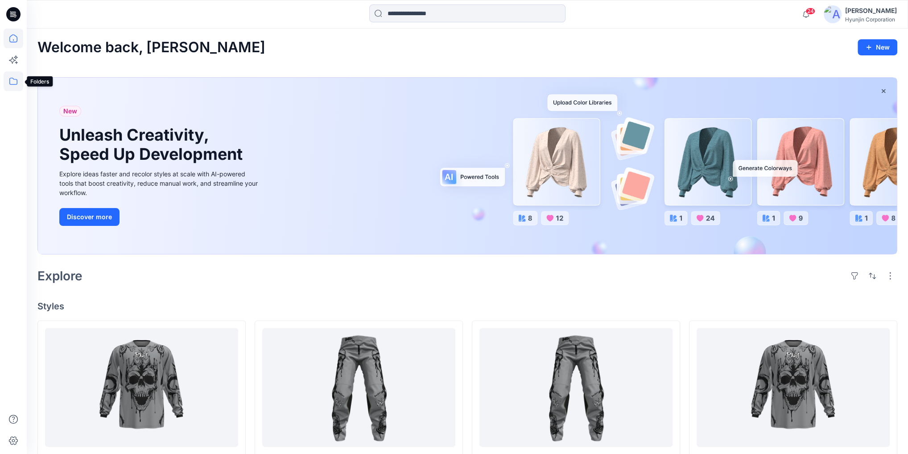
click at [13, 85] on icon at bounding box center [14, 81] width 20 height 20
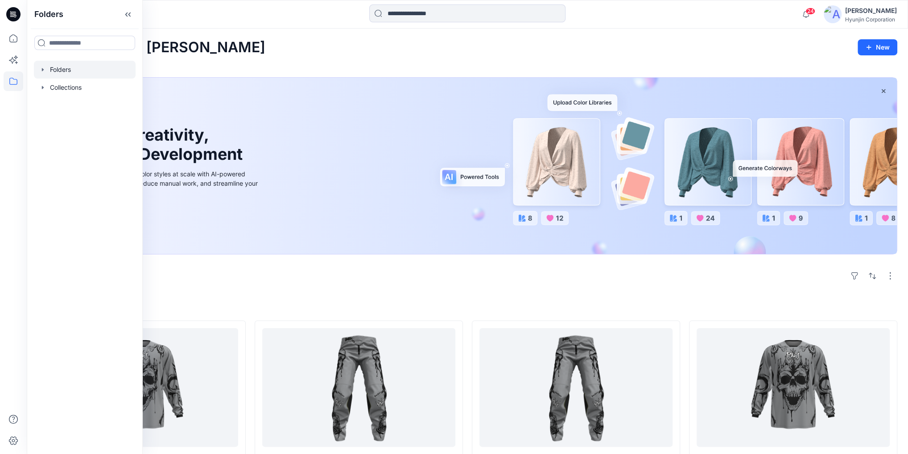
click at [61, 74] on div at bounding box center [85, 70] width 102 height 18
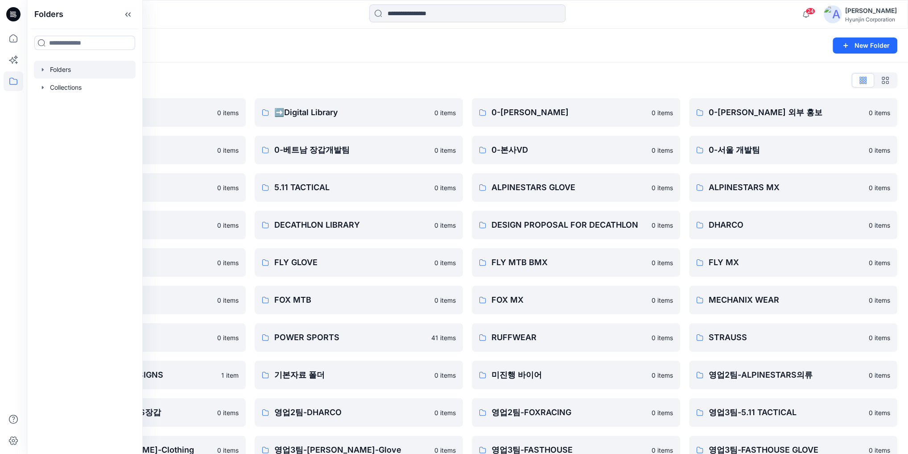
click at [872, 17] on div "Hyunjin Corporation" at bounding box center [871, 19] width 52 height 7
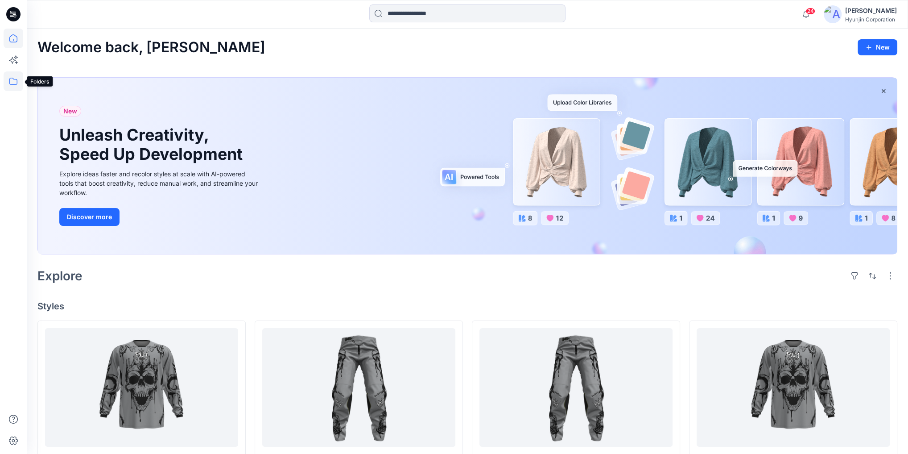
click at [12, 88] on icon at bounding box center [14, 81] width 20 height 20
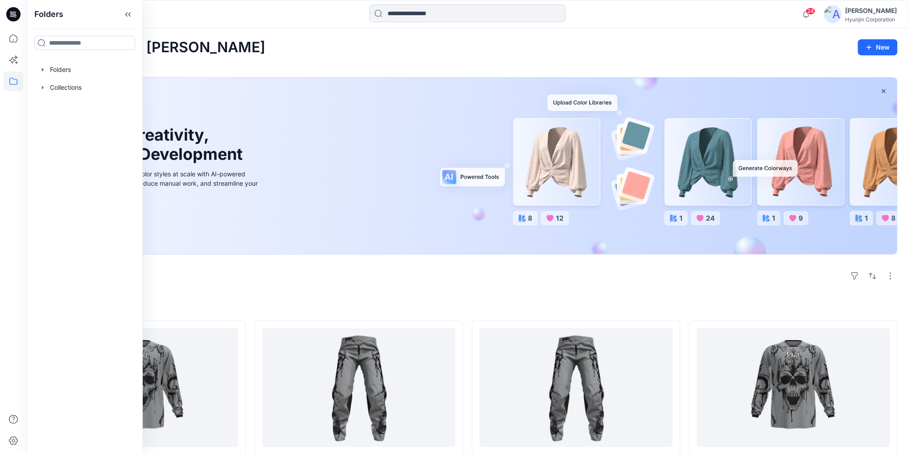
click at [59, 69] on div at bounding box center [85, 70] width 102 height 18
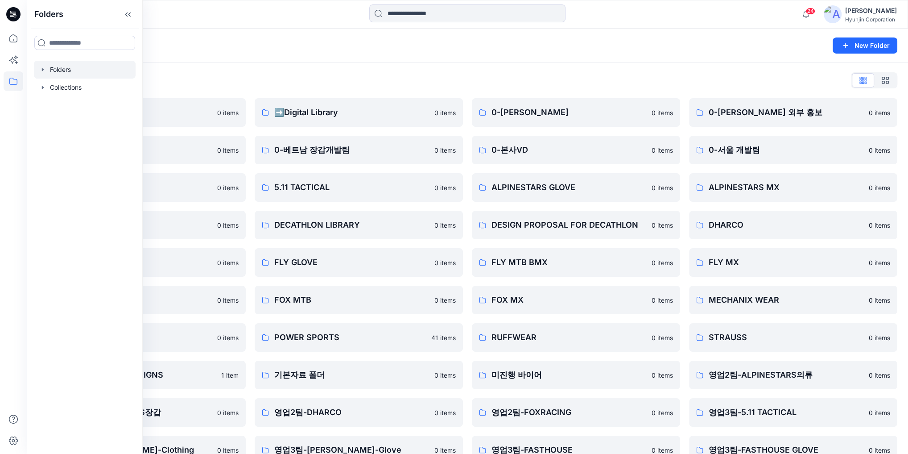
click at [284, 91] on div "Folders List ♻️Project 0 items 0-베트남 의류개발팀 0 items 0-서울 디자인팀 0 items DECATHLON …" at bounding box center [467, 305] width 881 height 487
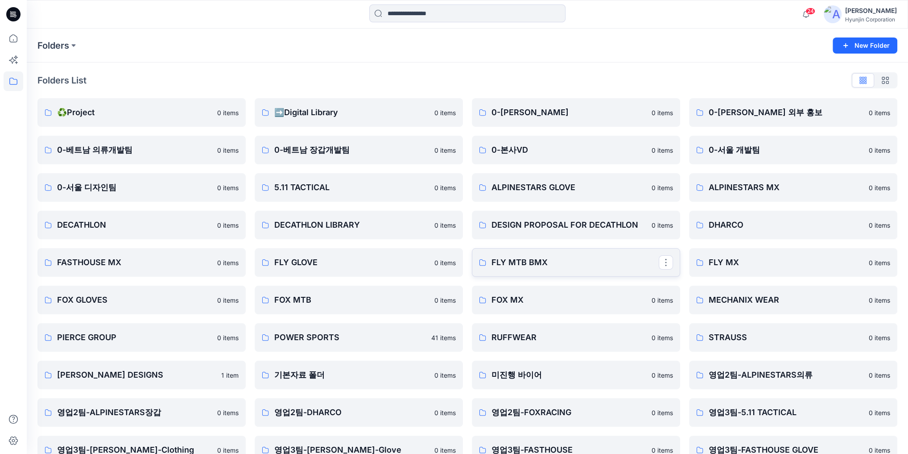
click at [504, 271] on link "FLY MTB BMX" at bounding box center [576, 262] width 208 height 29
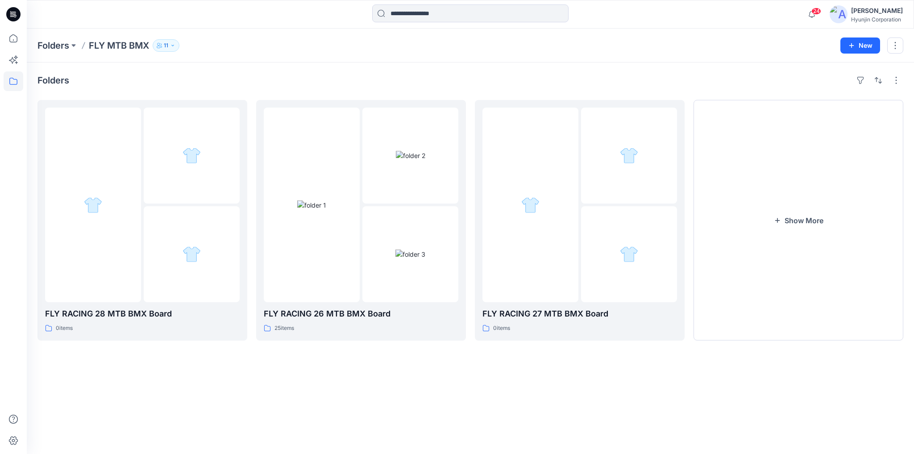
click at [170, 46] on button "11" at bounding box center [166, 45] width 27 height 12
click at [245, 41] on div "Folders FLY MTB BMX 11 Folder Access Members and Externals Internal 6 External …" at bounding box center [435, 45] width 796 height 12
click at [14, 12] on icon at bounding box center [14, 12] width 4 height 0
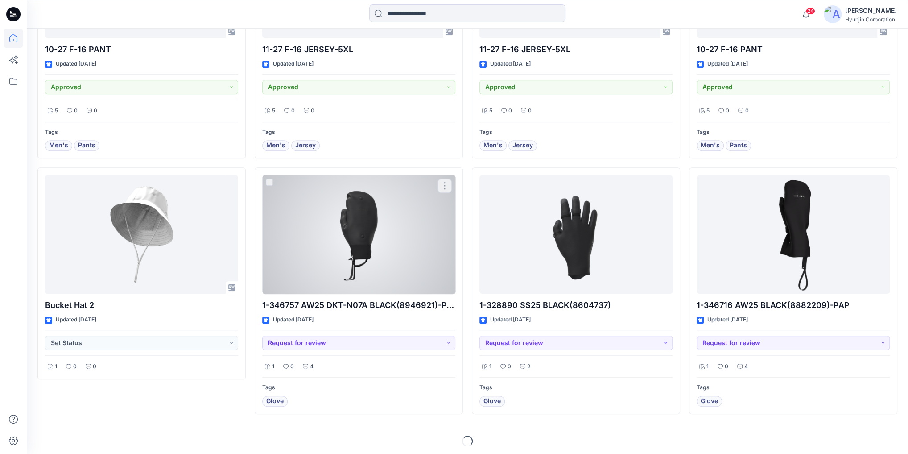
scroll to position [664, 0]
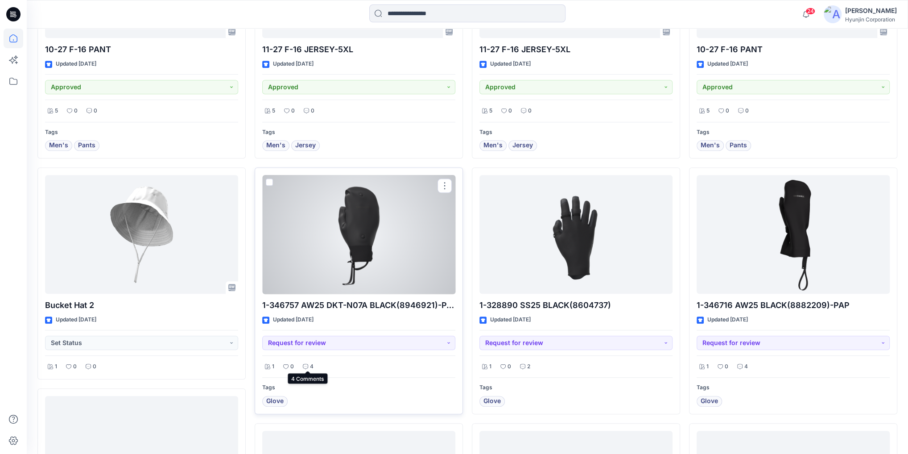
click at [310, 362] on p "4" at bounding box center [312, 366] width 4 height 9
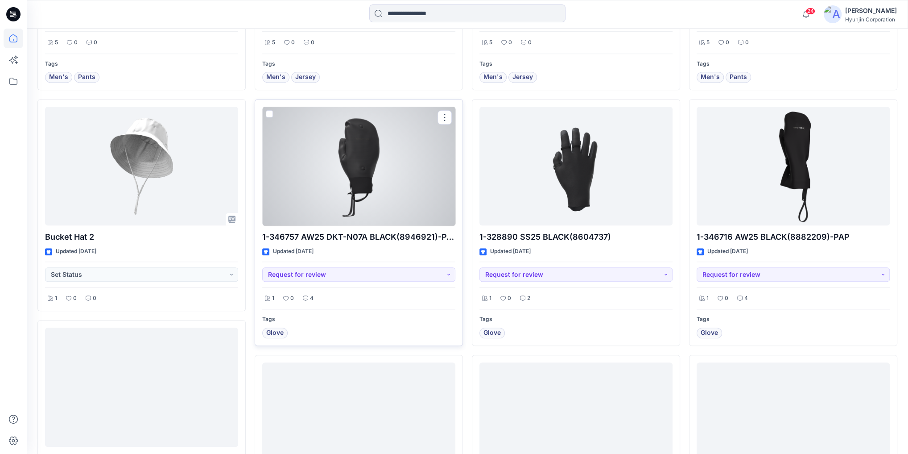
scroll to position [771, 0]
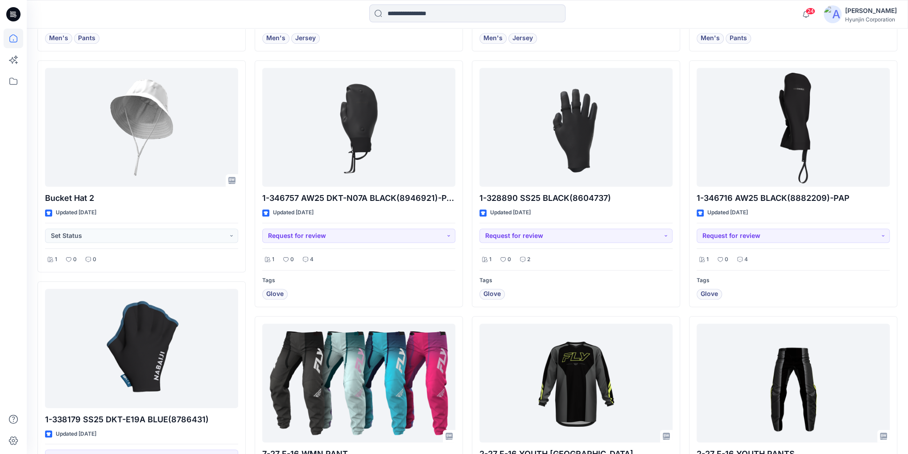
click at [249, 341] on div "1-27 KINETIC [GEOGRAPHIC_DATA] Updated 21 minutes ago Accepted 1 0 0 Tags Men's…" at bounding box center [467, 311] width 860 height 1525
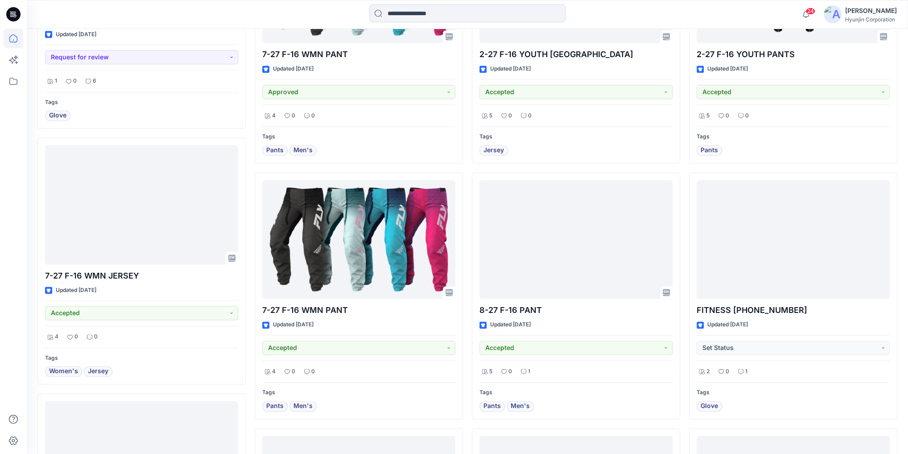
scroll to position [1429, 0]
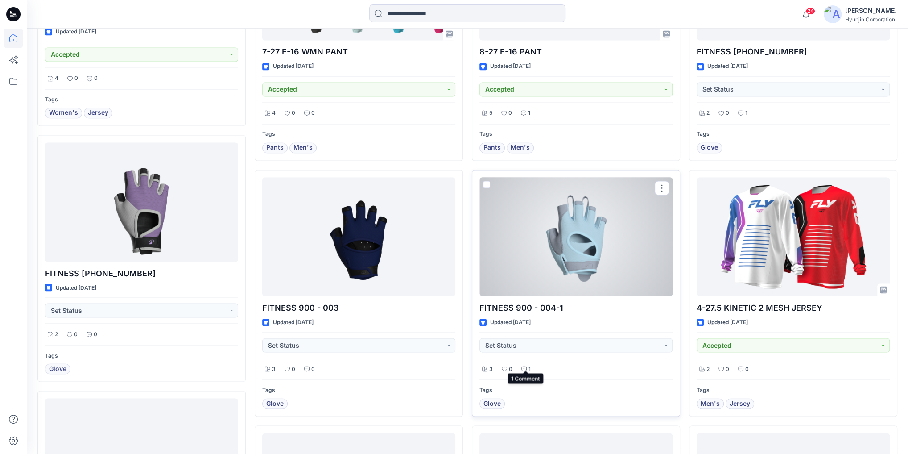
click at [529, 364] on p "1" at bounding box center [530, 368] width 2 height 9
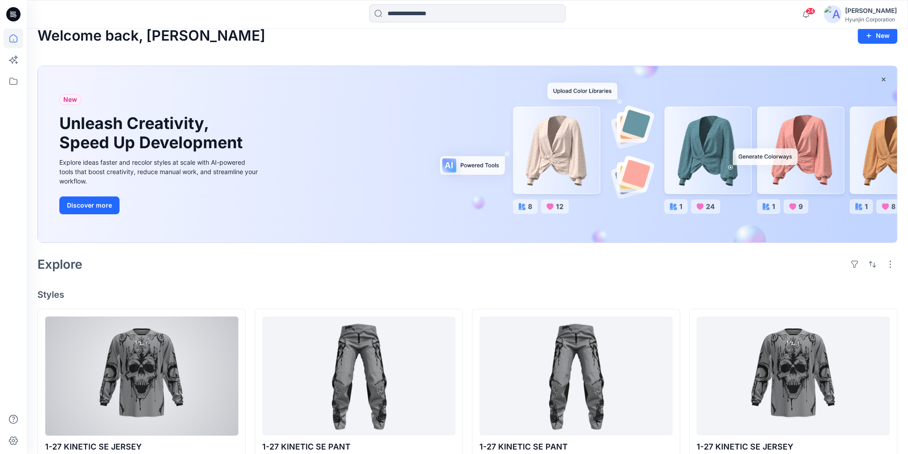
scroll to position [0, 0]
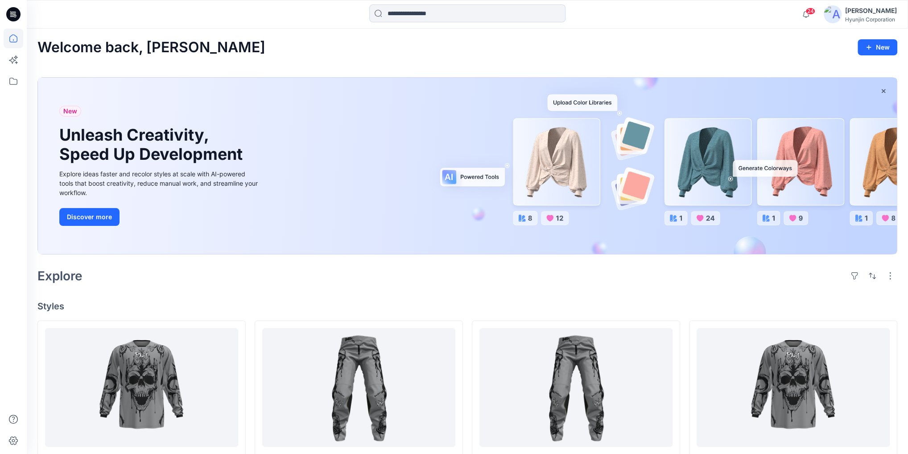
click at [245, 280] on div "Explore" at bounding box center [467, 275] width 860 height 21
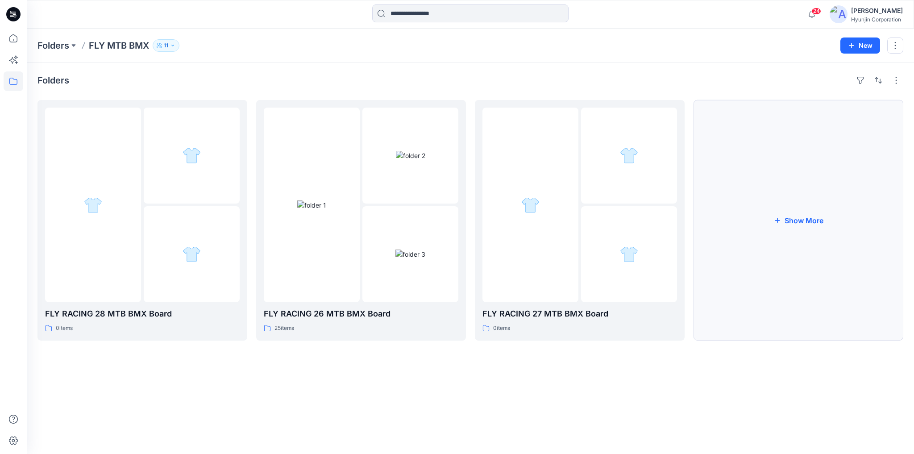
click at [868, 250] on button "Show More" at bounding box center [798, 220] width 210 height 240
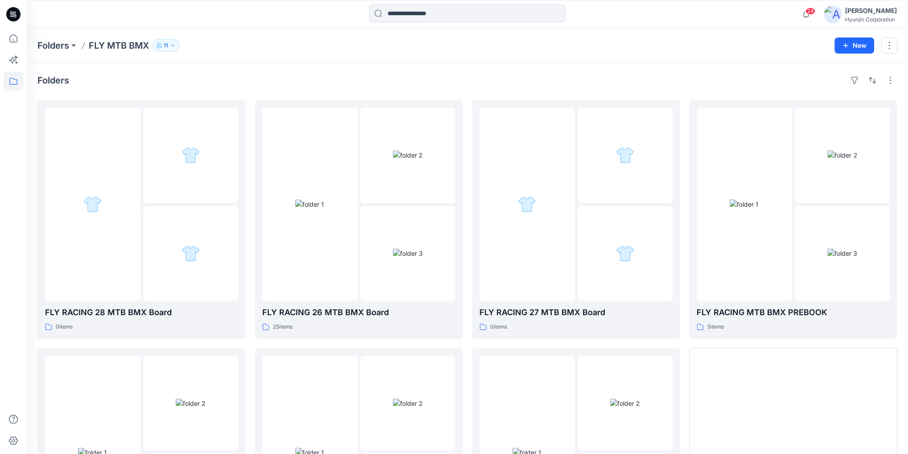
click at [15, 20] on icon at bounding box center [13, 14] width 14 height 14
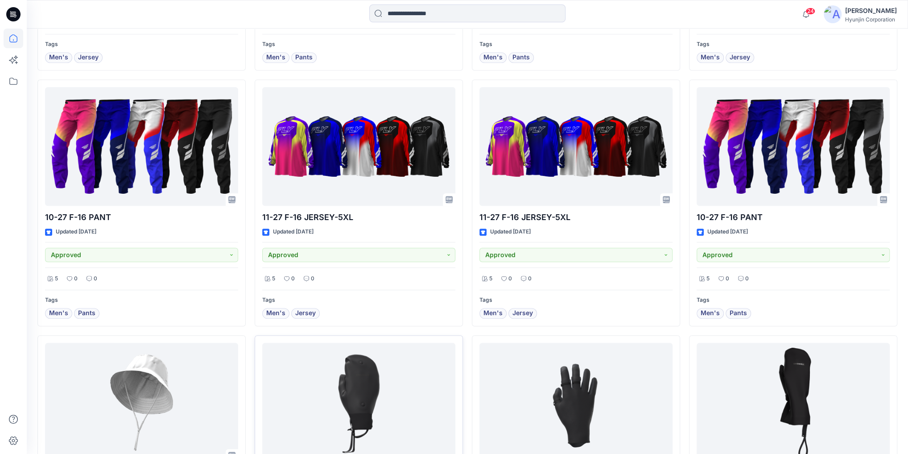
scroll to position [607, 0]
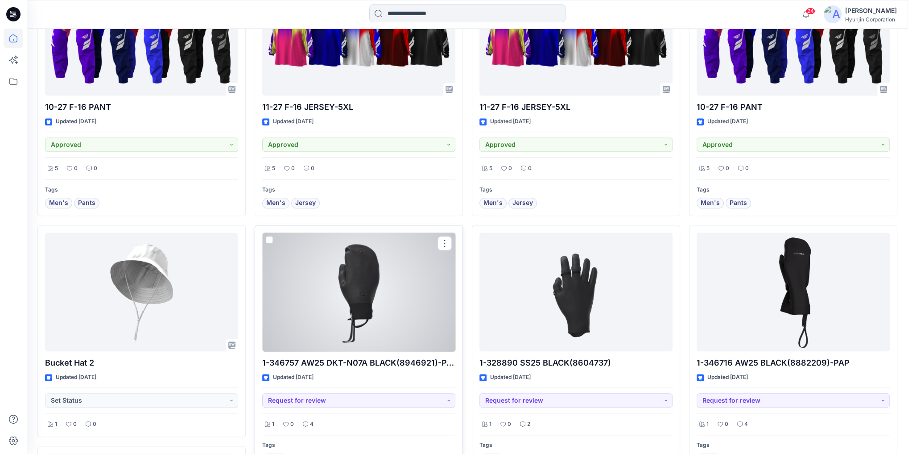
click at [355, 327] on div at bounding box center [358, 291] width 193 height 119
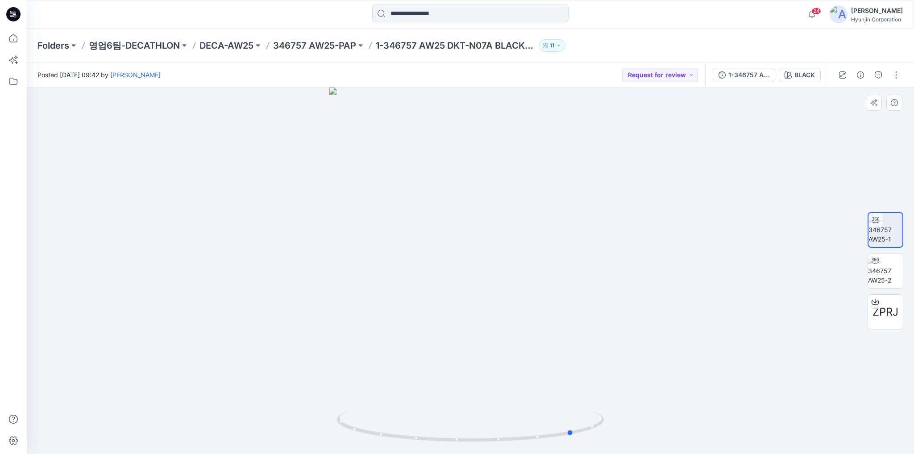
drag, startPoint x: 620, startPoint y: 363, endPoint x: 455, endPoint y: 364, distance: 164.2
click at [455, 364] on div at bounding box center [470, 270] width 887 height 366
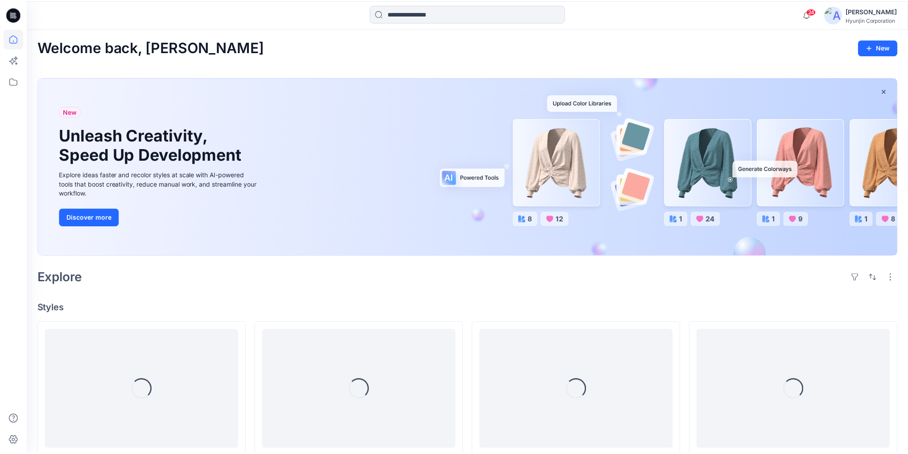
scroll to position [607, 0]
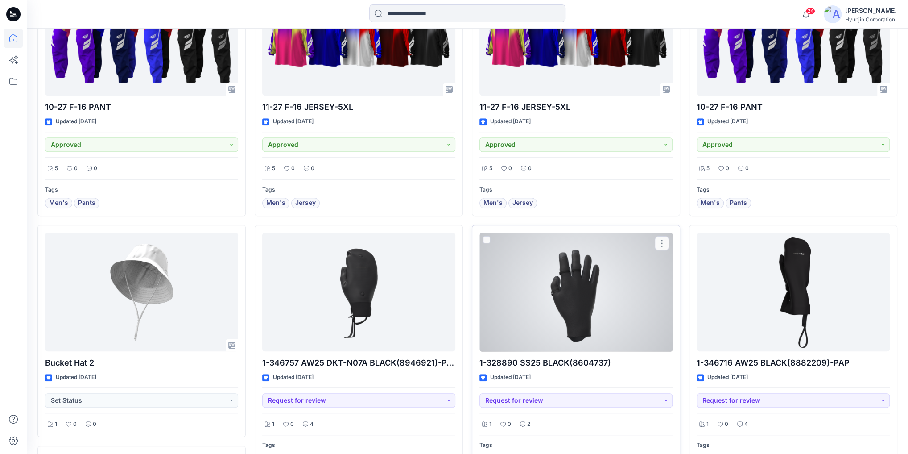
click at [602, 340] on div at bounding box center [576, 291] width 193 height 119
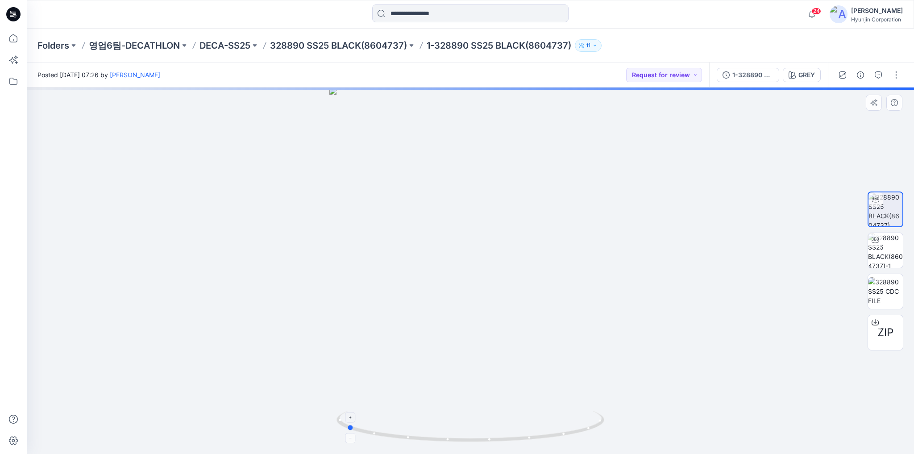
drag, startPoint x: 379, startPoint y: 422, endPoint x: 522, endPoint y: 435, distance: 144.2
click at [522, 435] on icon at bounding box center [471, 426] width 270 height 33
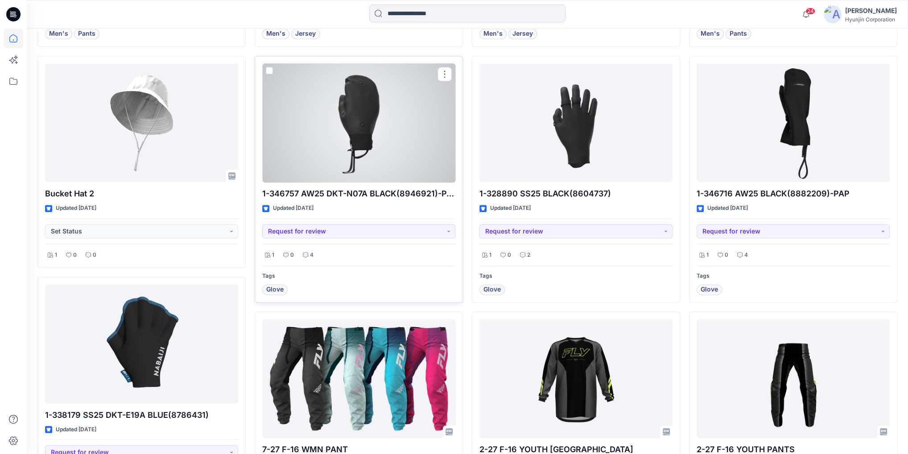
scroll to position [821, 0]
